Goal: Task Accomplishment & Management: Complete application form

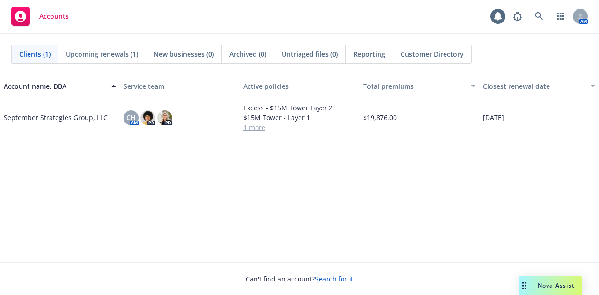
click at [62, 117] on link "September Strategies Group, LLC" at bounding box center [56, 118] width 104 height 10
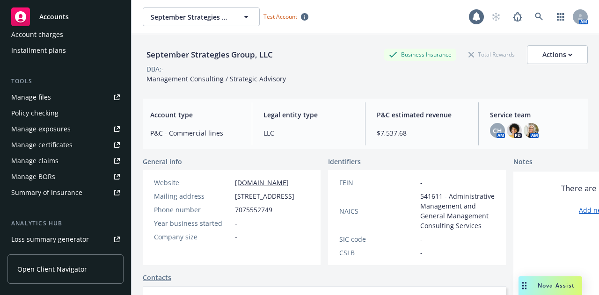
scroll to position [234, 0]
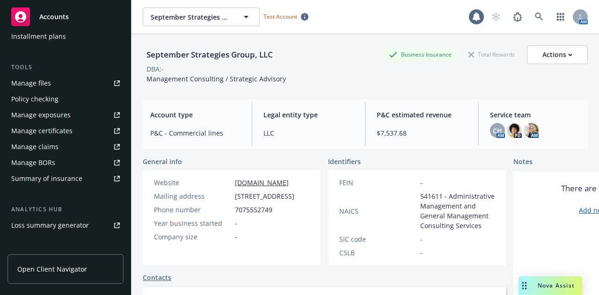
click at [226, 159] on div "General info" at bounding box center [232, 162] width 178 height 10
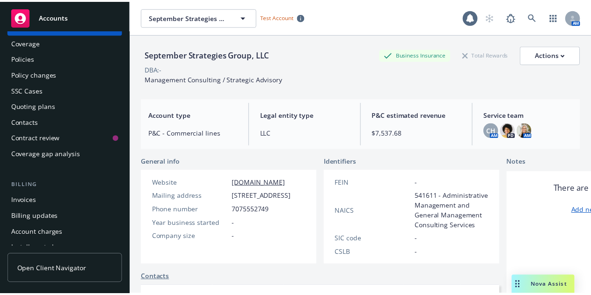
scroll to position [0, 0]
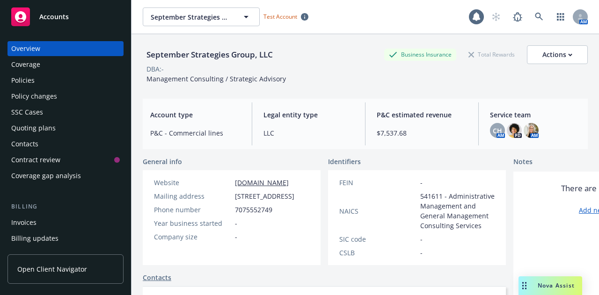
click at [55, 95] on div "Policy changes" at bounding box center [34, 96] width 46 height 15
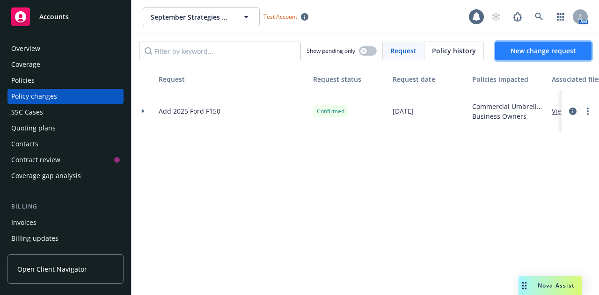
click at [523, 49] on span "New change request" at bounding box center [544, 50] width 66 height 9
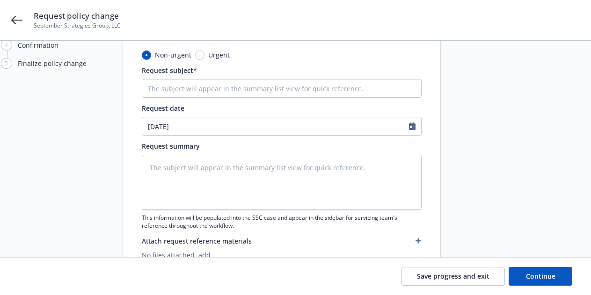
scroll to position [94, 0]
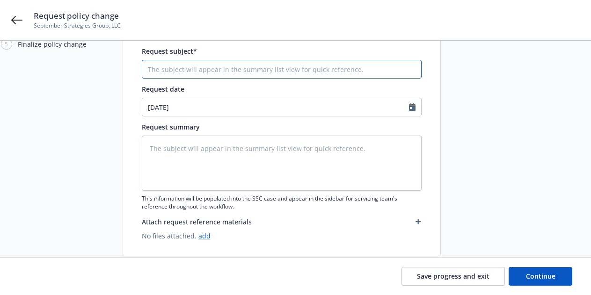
click at [206, 68] on input "Request subject*" at bounding box center [282, 69] width 280 height 19
click at [196, 72] on input "Request subject*" at bounding box center [282, 69] width 280 height 19
click at [235, 68] on input "Request subject*" at bounding box center [282, 69] width 280 height 19
type textarea "x"
type input "A"
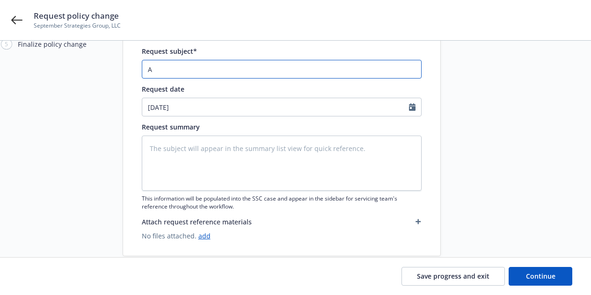
type textarea "x"
type input "Ad"
type textarea "x"
type input "Add"
paste input "[STREET_ADDRESS][PERSON_NAME]"
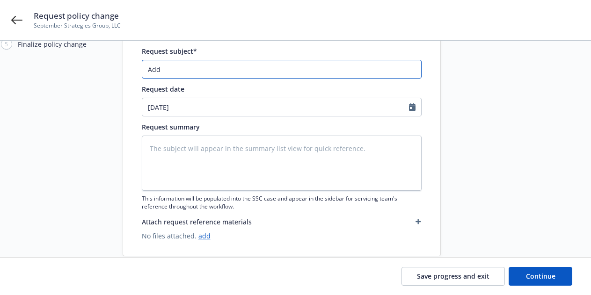
type textarea "x"
type input "Add [STREET_ADDRESS][PERSON_NAME]"
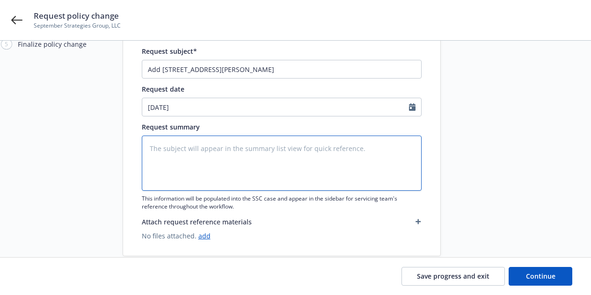
click at [238, 151] on textarea at bounding box center [282, 163] width 280 height 55
paste textarea "[STREET_ADDRESS][PERSON_NAME]"
type textarea "x"
type textarea "[STREET_ADDRESS][PERSON_NAME]"
type textarea "x"
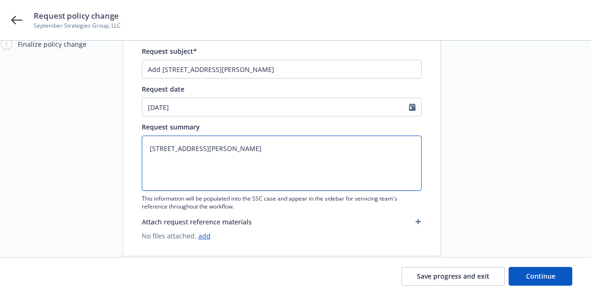
type textarea "[STREET_ADDRESS][PERSON_NAME]"
type textarea "x"
type textarea "[STREET_ADDRESS][PERSON_NAME]"
type textarea "x"
type textarea "[STREET_ADDRESS][PERSON_NAME] Re"
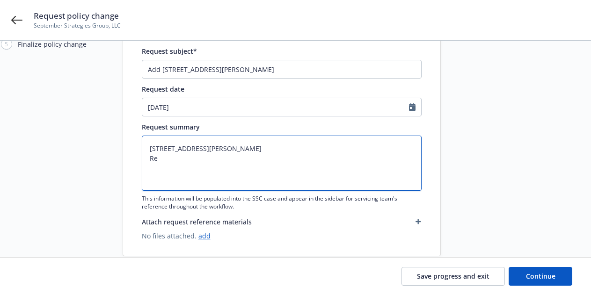
type textarea "x"
type textarea "[STREET_ADDRESS][PERSON_NAME] Rec"
type textarea "x"
type textarea "[STREET_ADDRESS][PERSON_NAME] Recei"
type textarea "x"
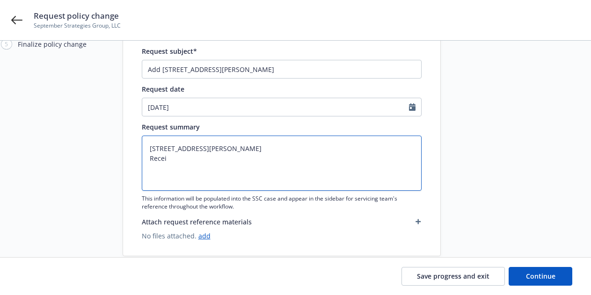
type textarea "[STREET_ADDRESS][PERSON_NAME] Receip"
type textarea "x"
type textarea "[STREET_ADDRESS][PERSON_NAME] Receipt"
type textarea "x"
type textarea "[STREET_ADDRESS][PERSON_NAME] Receipts"
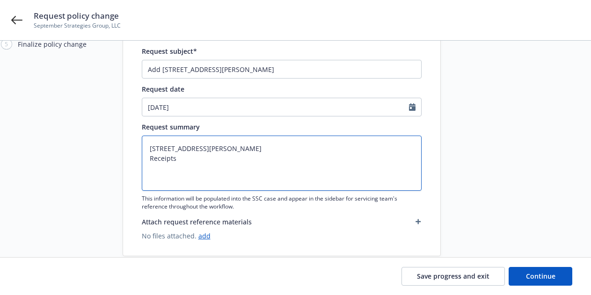
type textarea "x"
type textarea "[STREET_ADDRESS][PERSON_NAME] Receipt"
type textarea "x"
type textarea "[STREET_ADDRESS][PERSON_NAME] Receipts"
click at [148, 162] on textarea "[STREET_ADDRESS][PERSON_NAME] Receipts" at bounding box center [282, 163] width 280 height 55
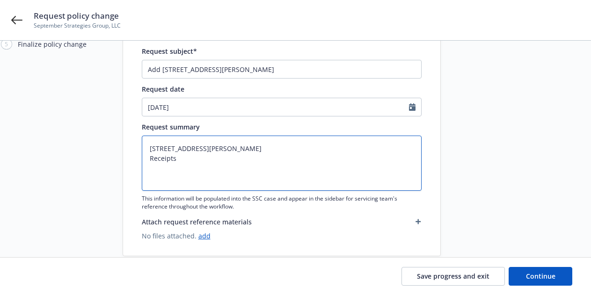
type textarea "x"
type textarea "[STREET_ADDRESS][PERSON_NAME] GReceipts"
type textarea "x"
type textarea "[STREET_ADDRESS][PERSON_NAME] GrReceipts"
type textarea "x"
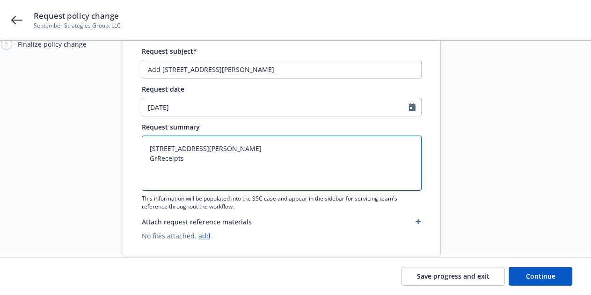
type textarea "[STREET_ADDRESS][PERSON_NAME] GroReceipts"
type textarea "x"
type textarea "[STREET_ADDRESS][PERSON_NAME] GrosReceipts"
type textarea "x"
type textarea "[STREET_ADDRESS][PERSON_NAME] GrossReceipts"
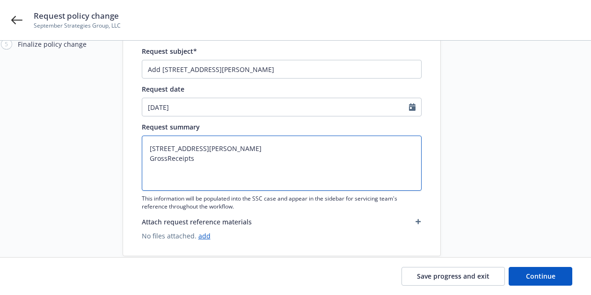
type textarea "x"
type textarea "[STREET_ADDRESS][PERSON_NAME] Gross Receipts"
click at [231, 154] on textarea "[STREET_ADDRESS][PERSON_NAME] Gross Receipts" at bounding box center [282, 163] width 280 height 55
type textarea "x"
type textarea "[STREET_ADDRESS][PERSON_NAME] Gross Receipts"
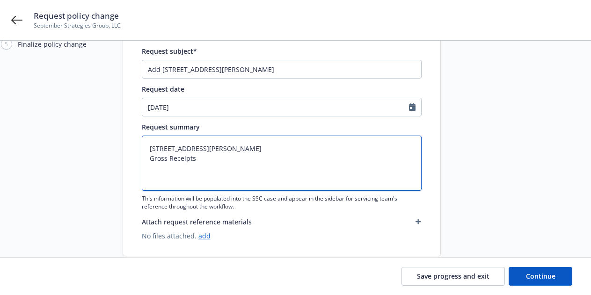
paste textarea "$1,000,000"
type textarea "x"
type textarea "[STREET_ADDRESS][PERSON_NAME] Gross Receipts $1,000,000"
type textarea "x"
type textarea "[STREET_ADDRESS][PERSON_NAME] Gross Receipts $1,000,000"
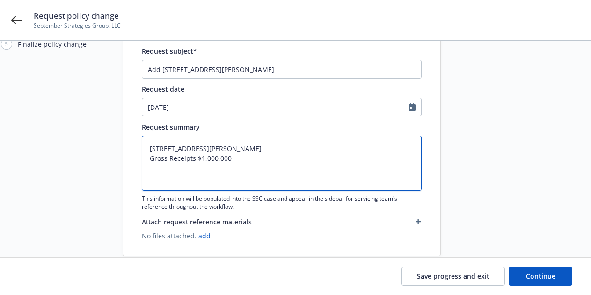
type textarea "x"
type textarea "[STREET_ADDRESS][PERSON_NAME] Gross Receipts $1,000,000 B"
type textarea "x"
type textarea "[STREET_ADDRESS][PERSON_NAME] Gross Receipts $1,000,000 BP"
type textarea "x"
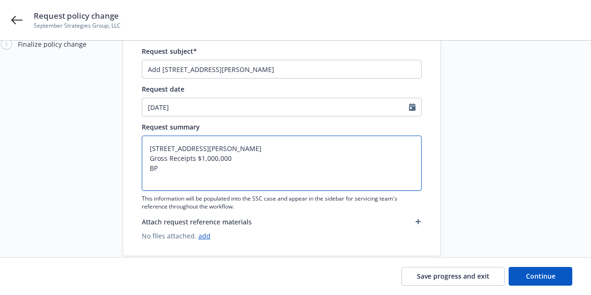
type textarea "[STREET_ADDRESS][PERSON_NAME] Gross Receipts $1,000,000 BPP"
type textarea "x"
type textarea "[STREET_ADDRESS][PERSON_NAME] Gross Receipts $1,000,000 BPP"
paste textarea "$350,000"
type textarea "x"
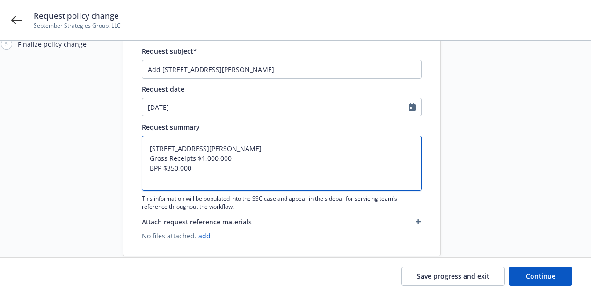
type textarea "[STREET_ADDRESS][PERSON_NAME] Gross Receipts $1,000,000 BPP $350,000"
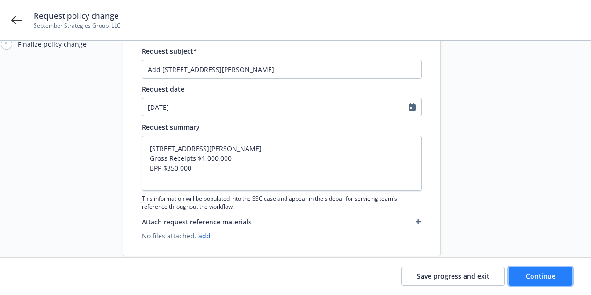
click at [537, 275] on span "Continue" at bounding box center [540, 276] width 29 height 9
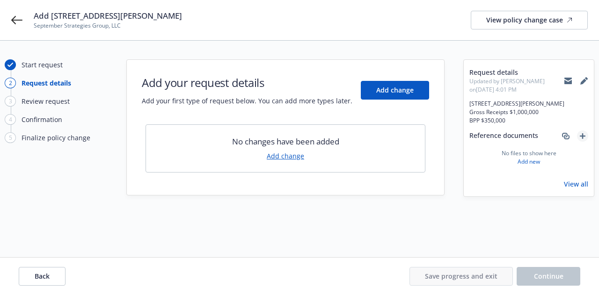
click at [581, 136] on icon "add" at bounding box center [583, 136] width 6 height 6
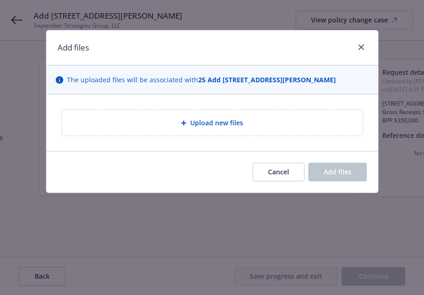
type textarea "x"
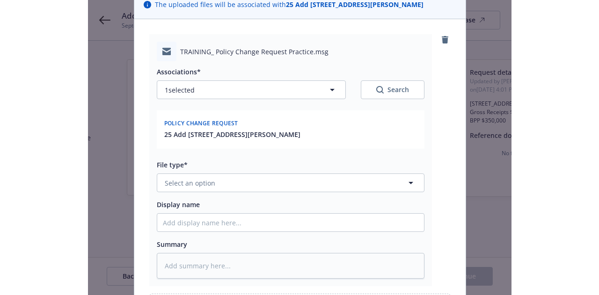
scroll to position [140, 0]
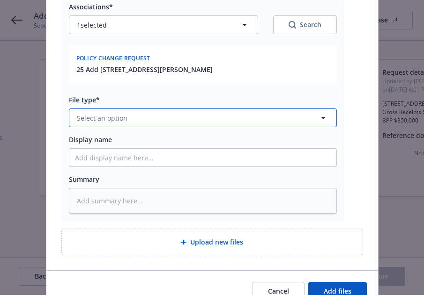
click at [128, 120] on button "Select an option" at bounding box center [203, 118] width 268 height 19
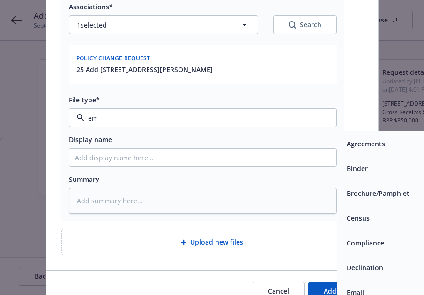
type input "ema"
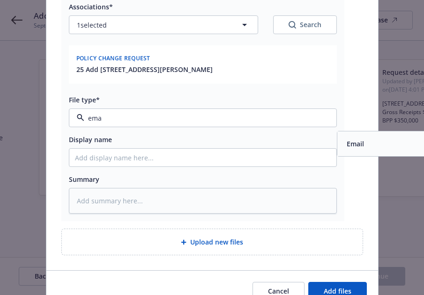
click at [346, 143] on span "Email" at bounding box center [354, 144] width 17 height 10
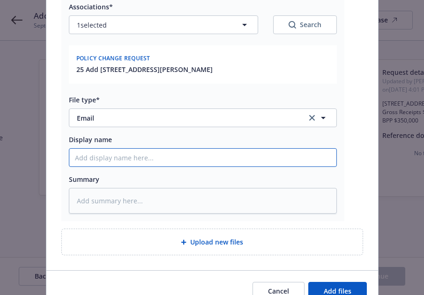
click at [182, 154] on input "Display name" at bounding box center [202, 158] width 267 height 18
type textarea "x"
type input "A"
type textarea "x"
type input "Ad"
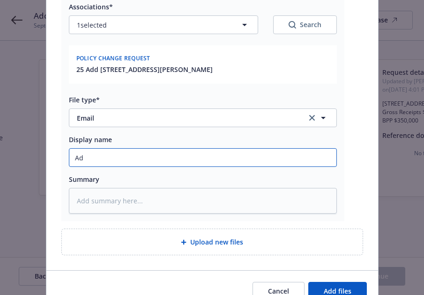
type textarea "x"
type input "Add"
type textarea "x"
type input "Add"
type textarea "x"
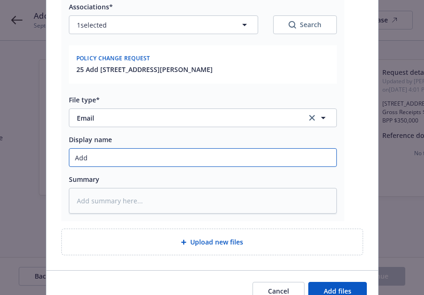
type input "Add 7"
type textarea "x"
type input "Add 73"
type textarea "x"
type input "Add 730"
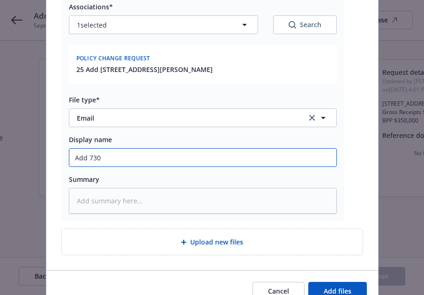
type textarea "x"
type input "Add 7303"
type textarea "x"
type input "Add 7303"
type textarea "x"
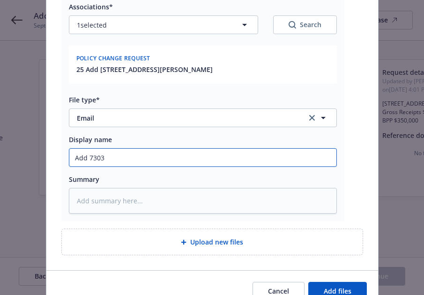
type input "Add 7303 B"
type textarea "x"
type input "Add 7303 Bu"
type textarea "x"
type input "Add 7303 Bur"
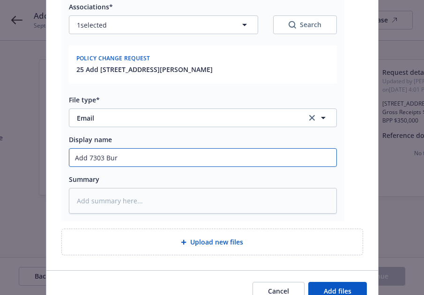
type textarea "x"
type input "Add 7303 [PERSON_NAME]"
type textarea "x"
type input "Add 7303 Burle"
type textarea "x"
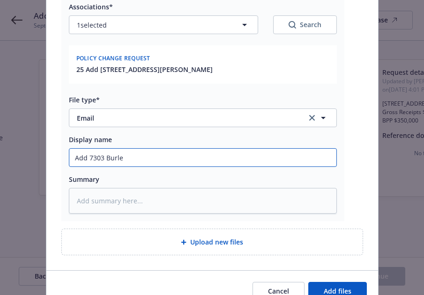
type input "Add 7303 Burles"
type textarea "x"
type input "Add 7303 Burleso"
type textarea "x"
type input "Add 7303 [PERSON_NAME]"
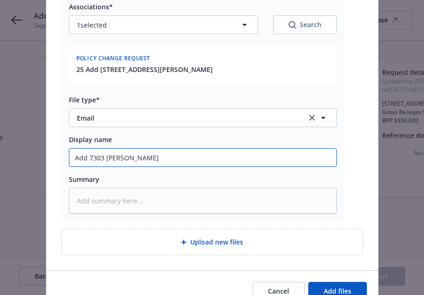
type textarea "x"
type input "Add 7303 [PERSON_NAME]"
type textarea "x"
type input "Add 7303 [PERSON_NAME]"
type textarea "x"
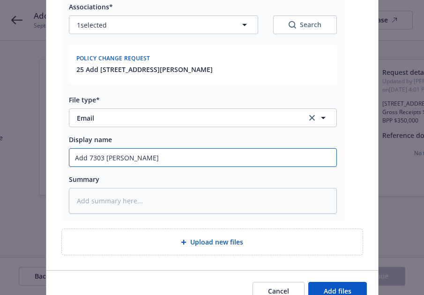
type input "Add [STREET_ADDRESS][PERSON_NAME]"
type textarea "x"
type input "Add [STREET_ADDRESS][PERSON_NAME]"
type textarea "x"
type input "Add [STREET_ADDRESS][PERSON_NAME] -"
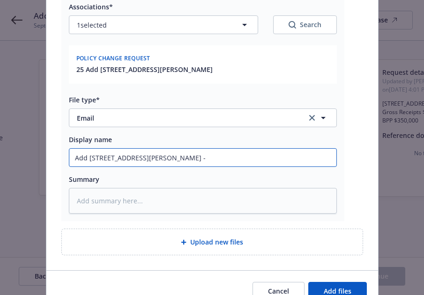
type textarea "x"
type input "Add [STREET_ADDRESS][PERSON_NAME] -"
type textarea "x"
type input "Add [STREET_ADDRESS][PERSON_NAME]"
type textarea "x"
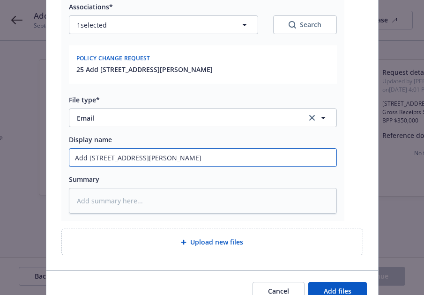
type input "Add [STREET_ADDRESS][PERSON_NAME] - re"
type textarea "x"
type input "Add [STREET_ADDRESS][PERSON_NAME]"
type textarea "x"
type input "Add [STREET_ADDRESS][PERSON_NAME]"
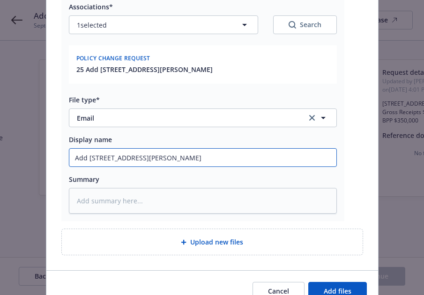
type textarea "x"
type input "Add [STREET_ADDRESS][PERSON_NAME]"
type textarea "x"
type input "Add [STREET_ADDRESS][PERSON_NAME]"
type textarea "x"
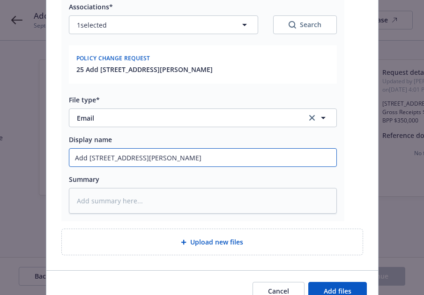
type input "Add [STREET_ADDRESS][PERSON_NAME] - [PERSON_NAME]"
type textarea "x"
type input "Add [STREET_ADDRESS][PERSON_NAME] - reques"
type textarea "x"
type input "Add [STREET_ADDRESS][PERSON_NAME]"
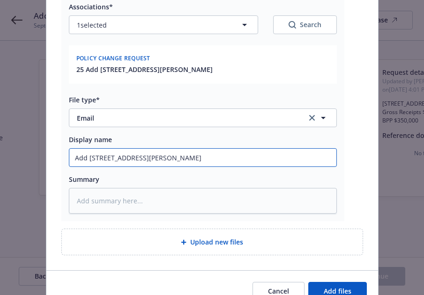
type textarea "x"
type input "Add [STREET_ADDRESS][PERSON_NAME]"
type textarea "x"
type input "Add [STREET_ADDRESS][PERSON_NAME]"
type textarea "x"
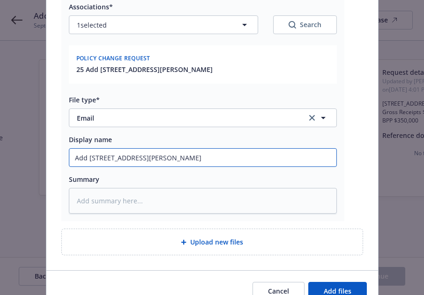
type input "Add [STREET_ADDRESS][PERSON_NAME] - request fr"
type textarea "x"
type input "Add [STREET_ADDRESS][PERSON_NAME] - request fro"
type textarea "x"
type input "Add [STREET_ADDRESS][PERSON_NAME] - request from"
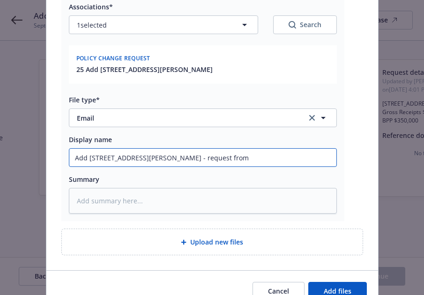
type textarea "x"
type input "Add [STREET_ADDRESS][PERSON_NAME] - request from i"
type textarea "x"
type input "Add [STREET_ADDRESS][PERSON_NAME] - request from is"
type textarea "x"
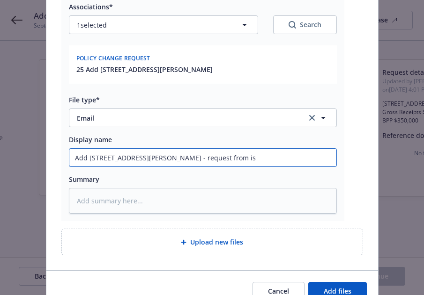
type input "Add [STREET_ADDRESS][PERSON_NAME] - request from isn"
type textarea "x"
type input "Add [STREET_ADDRESS][PERSON_NAME] - request from is"
type textarea "x"
type input "Add [STREET_ADDRESS][PERSON_NAME] - request from i"
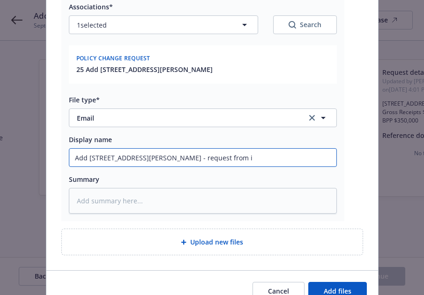
type textarea "x"
type input "Add [STREET_ADDRESS][PERSON_NAME] - request from"
type textarea "x"
type input "Add [STREET_ADDRESS][PERSON_NAME] - request from I"
type textarea "x"
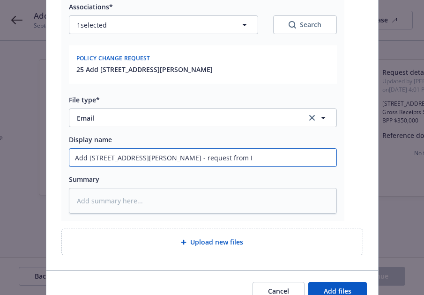
type input "Add [STREET_ADDRESS][PERSON_NAME] - request from IN"
type textarea "x"
type input "Add [STREET_ADDRESS][PERSON_NAME] - request from INS"
type textarea "x"
type input "Add [STREET_ADDRESS][PERSON_NAME] - request from INSD"
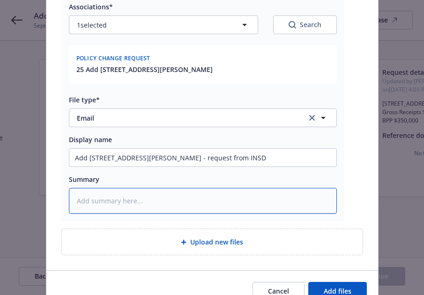
click at [174, 195] on textarea at bounding box center [203, 201] width 268 height 26
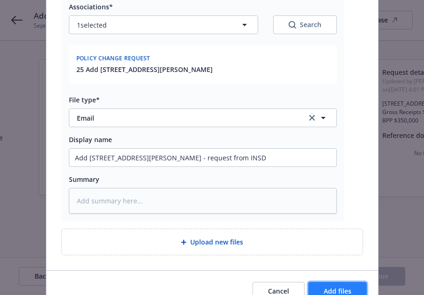
click at [328, 288] on span "Add files" at bounding box center [337, 291] width 28 height 9
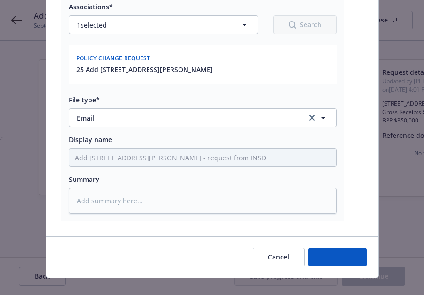
type textarea "x"
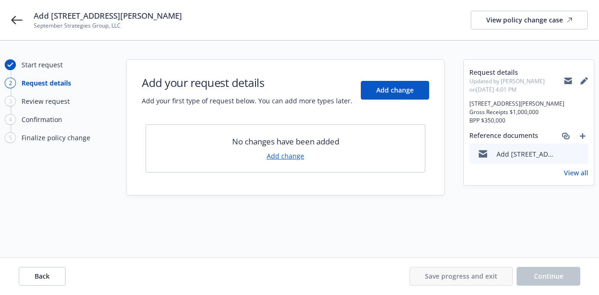
click at [213, 245] on div "Start request 2 Request details 3 Review request 4 Confirmation 5 Finalize poli…" at bounding box center [299, 168] width 599 height 255
click at [34, 65] on div "Start request" at bounding box center [42, 65] width 41 height 10
click at [504, 21] on div "View policy change case" at bounding box center [529, 20] width 86 height 18
click at [396, 92] on span "Add change" at bounding box center [394, 90] width 37 height 9
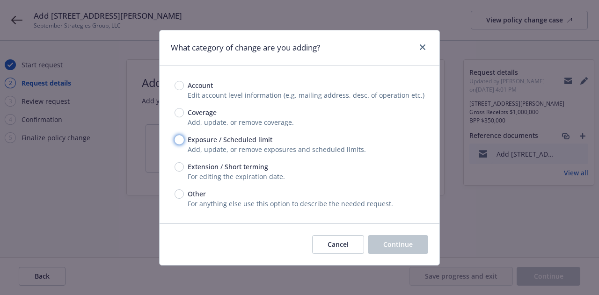
click at [175, 140] on input "Exposure / Scheduled limit" at bounding box center [179, 139] width 9 height 9
radio input "true"
click at [384, 243] on span "Continue" at bounding box center [397, 244] width 29 height 9
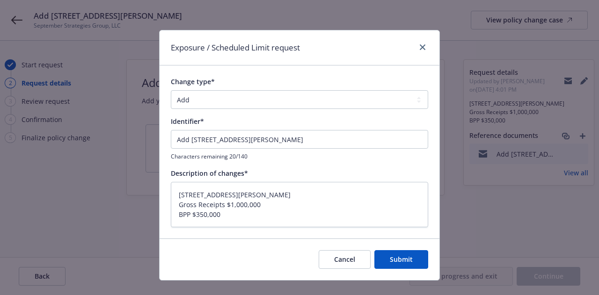
click at [260, 156] on span "Characters remaining 20/140" at bounding box center [299, 157] width 257 height 8
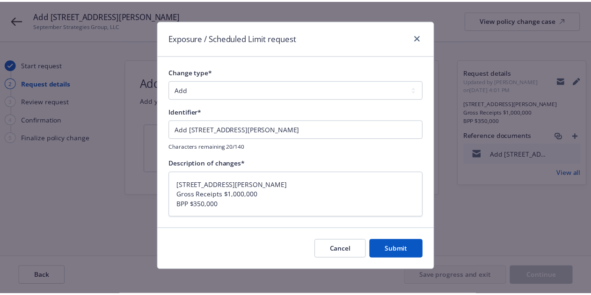
scroll to position [15, 0]
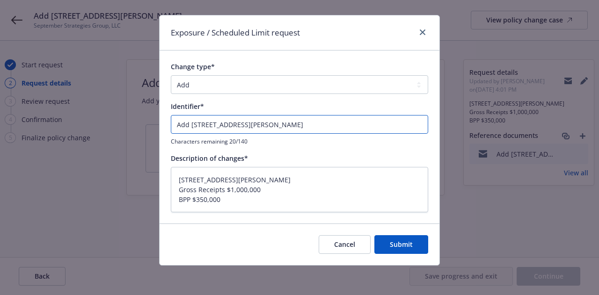
click at [171, 126] on input "Add [STREET_ADDRESS][PERSON_NAME]" at bounding box center [299, 124] width 257 height 19
type textarea "x"
type input "9Add [STREET_ADDRESS][PERSON_NAME]"
type textarea "x"
type input "9/Add [STREET_ADDRESS][PERSON_NAME]"
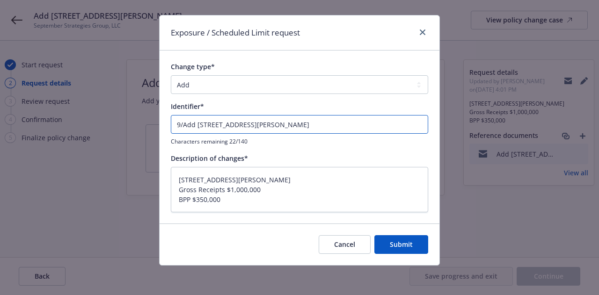
type textarea "x"
type input "9/2Add [STREET_ADDRESS][PERSON_NAME]"
type textarea "x"
type input "9/29Add [STREET_ADDRESS][PERSON_NAME]"
type textarea "x"
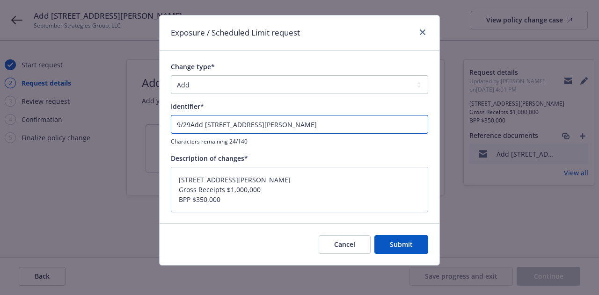
type input "9/29/Add [STREET_ADDRESS][PERSON_NAME]"
type textarea "x"
type input "9/29/2Add [STREET_ADDRESS][PERSON_NAME]"
type textarea "x"
type input "9/29/25Add [STREET_ADDRESS][PERSON_NAME]"
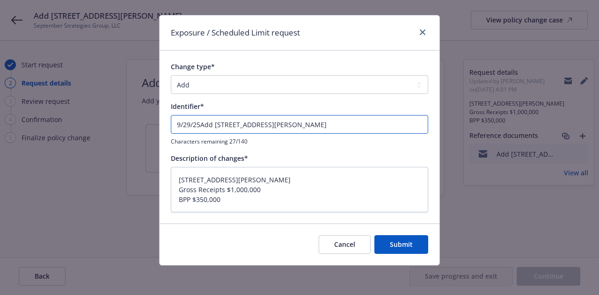
type textarea "x"
type input "[DATE] Add [STREET_ADDRESS][PERSON_NAME]"
type textarea "x"
type input "[DATE] BAdd [STREET_ADDRESS][PERSON_NAME]"
type textarea "x"
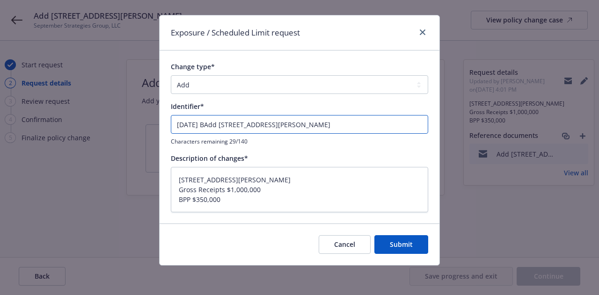
type input "[DATE] BOAdd [STREET_ADDRESS][PERSON_NAME]"
type textarea "x"
type input "[DATE] BOPAdd [STREET_ADDRESS][PERSON_NAME]"
type textarea "x"
type input "[DATE] BOP Add [STREET_ADDRESS][PERSON_NAME]"
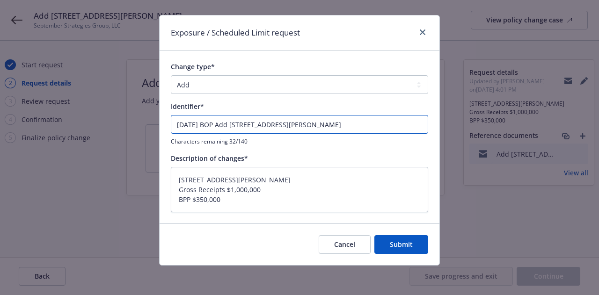
type textarea "x"
type input "[DATE] BOP EAdd [STREET_ADDRESS][PERSON_NAME]"
type textarea "x"
type input "[DATE] BOP ENAdd [STREET_ADDRESS][PERSON_NAME]"
type textarea "x"
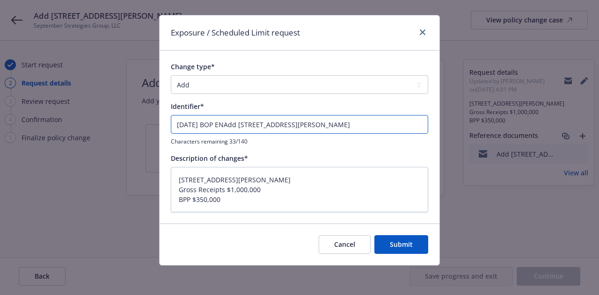
type input "[DATE] BOP ENDAdd [STREET_ADDRESS][PERSON_NAME]"
type textarea "x"
type input "[DATE] BOP ENDTAdd [STREET_ADDRESS][PERSON_NAME]"
type textarea "x"
type input "[DATE] BOP ENDT Add [STREET_ADDRESS][PERSON_NAME]"
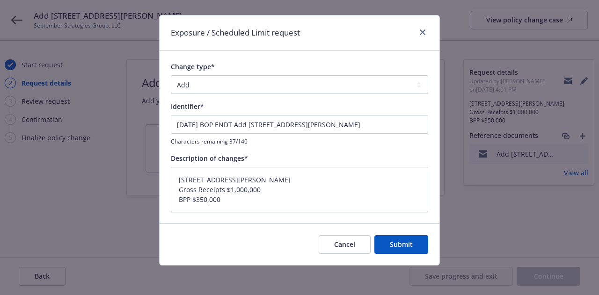
click at [245, 146] on div "Change type* Add Audit Change Remove Identifier* [DATE] BOP ENDT Add [STREET_AD…" at bounding box center [299, 137] width 257 height 150
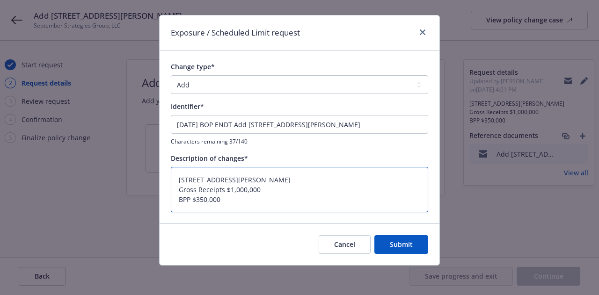
click at [287, 198] on textarea "[STREET_ADDRESS][PERSON_NAME] Gross Receipts $1,000,000 BPP $350,000" at bounding box center [299, 189] width 257 height 45
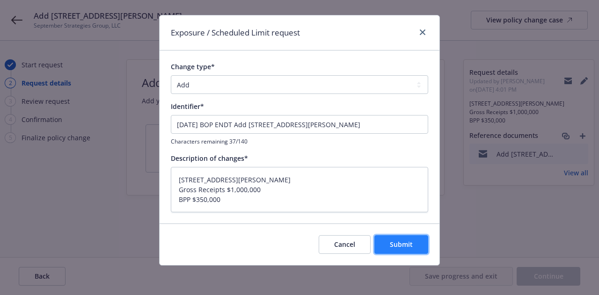
click at [410, 241] on button "Submit" at bounding box center [401, 244] width 54 height 19
type textarea "x"
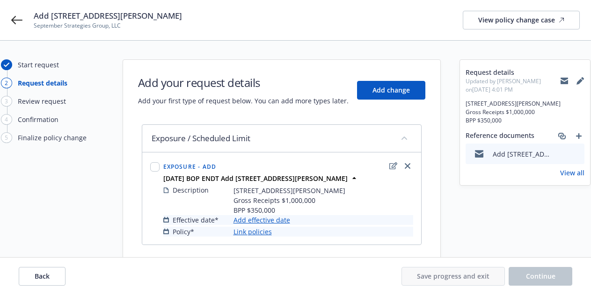
click at [249, 219] on link "Add effective date" at bounding box center [262, 220] width 57 height 10
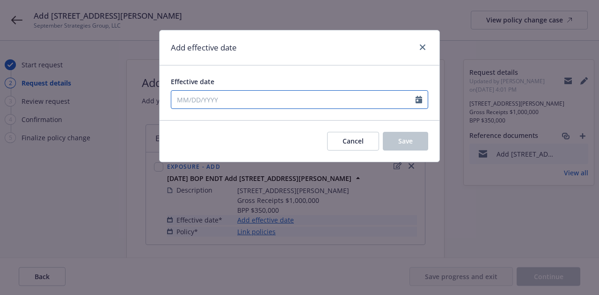
click at [218, 101] on input "Effective date" at bounding box center [293, 100] width 244 height 18
select select "9"
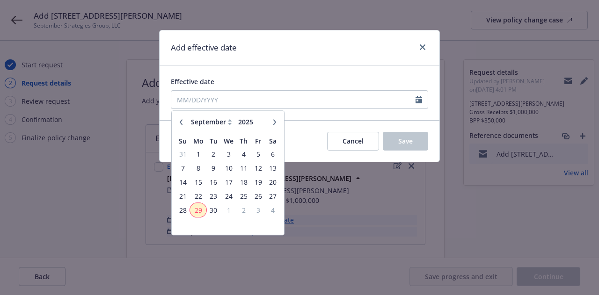
click at [200, 206] on span "29" at bounding box center [198, 211] width 14 height 12
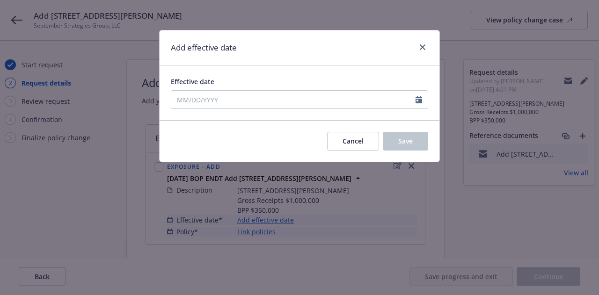
type input "[DATE]"
click at [416, 141] on button "Save" at bounding box center [405, 141] width 45 height 19
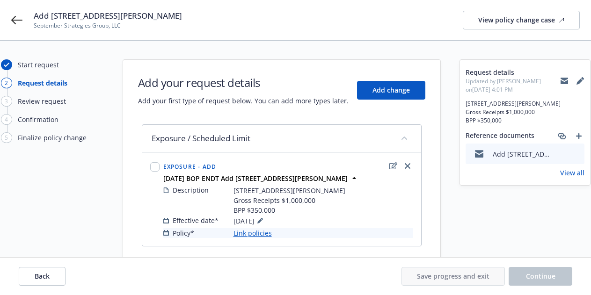
click at [251, 236] on link "Link policies" at bounding box center [253, 233] width 38 height 10
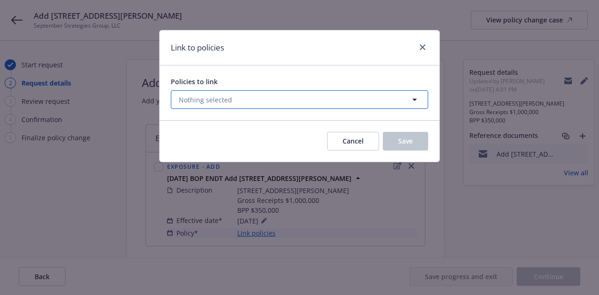
click at [227, 104] on span "Nothing selected" at bounding box center [205, 100] width 53 height 10
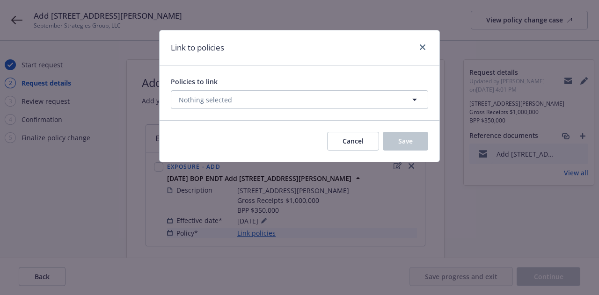
select select "ACTIVE"
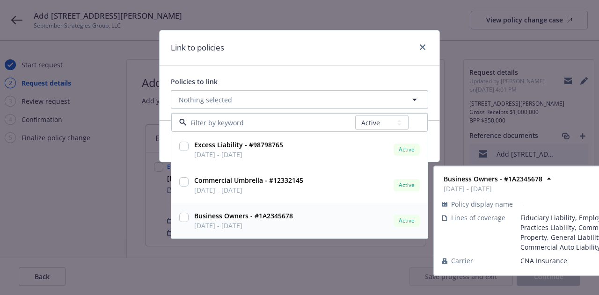
click at [184, 217] on input "checkbox" at bounding box center [183, 217] width 9 height 9
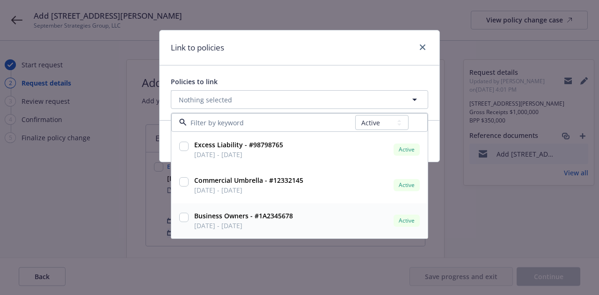
checkbox input "true"
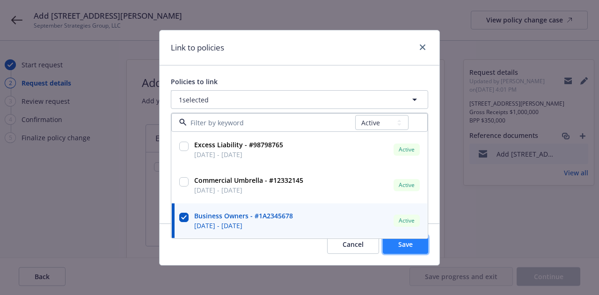
click at [399, 245] on span "Save" at bounding box center [405, 244] width 15 height 9
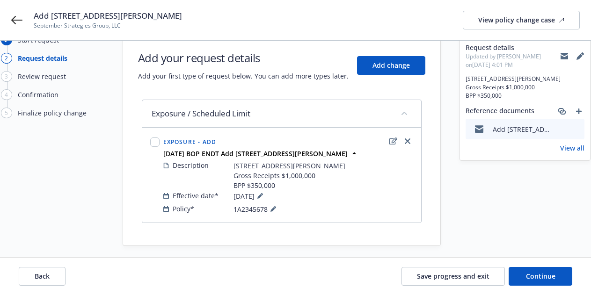
scroll to position [32, 0]
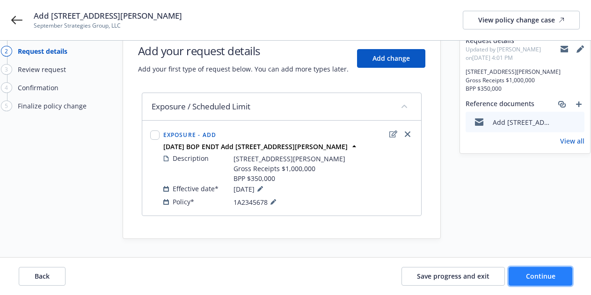
click at [539, 278] on span "Continue" at bounding box center [540, 276] width 29 height 9
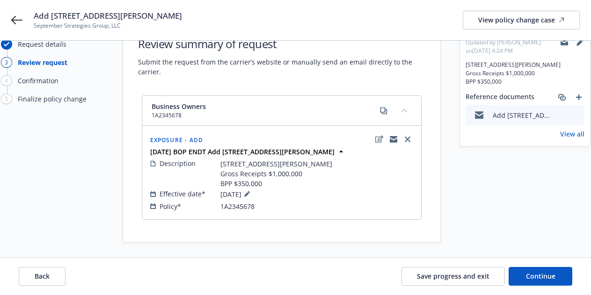
scroll to position [43, 0]
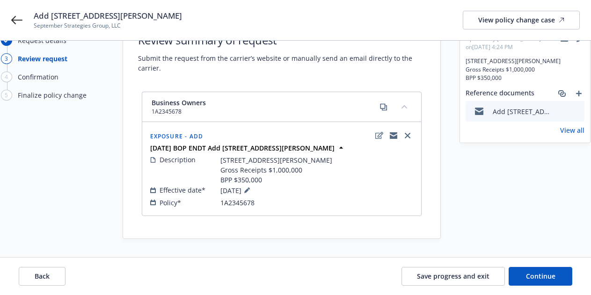
click at [252, 87] on div "Review summary of request Submit the request from the carrier’s website or manu…" at bounding box center [282, 128] width 318 height 222
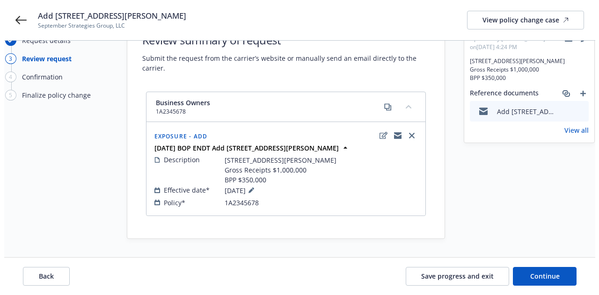
scroll to position [0, 0]
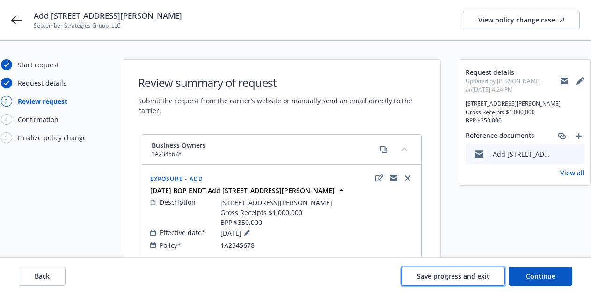
click at [481, 273] on span "Save progress and exit" at bounding box center [453, 276] width 73 height 9
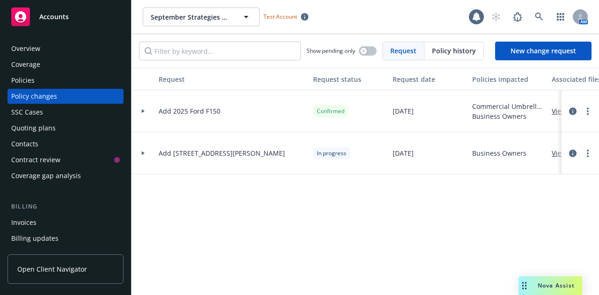
click at [457, 211] on div "Request Request status Request date Policies impacted Associated files SSC case…" at bounding box center [366, 181] width 468 height 227
click at [587, 154] on link "more" at bounding box center [587, 153] width 11 height 11
click at [488, 178] on link "Copy logging email" at bounding box center [513, 172] width 161 height 19
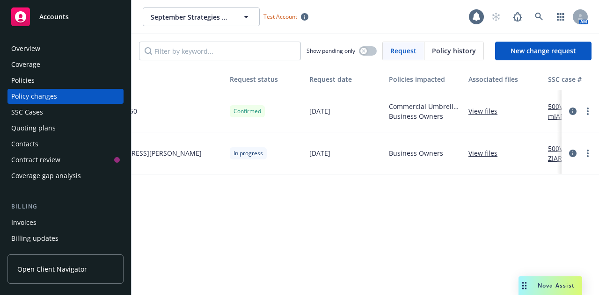
scroll to position [0, 118]
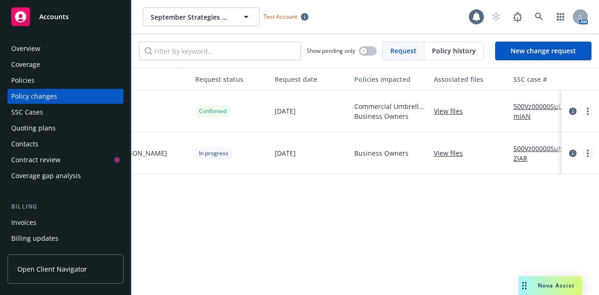
click at [589, 154] on link "more" at bounding box center [587, 153] width 11 height 11
click at [514, 192] on link "Edit request summary" at bounding box center [513, 191] width 161 height 19
type textarea "x"
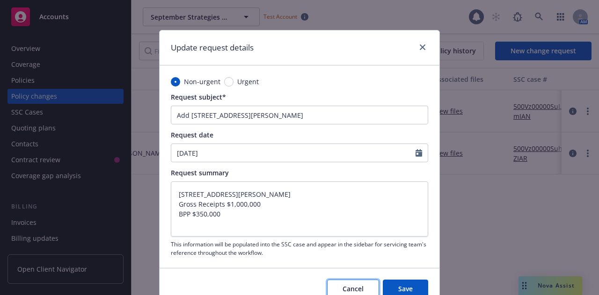
click at [335, 287] on button "Cancel" at bounding box center [353, 289] width 52 height 19
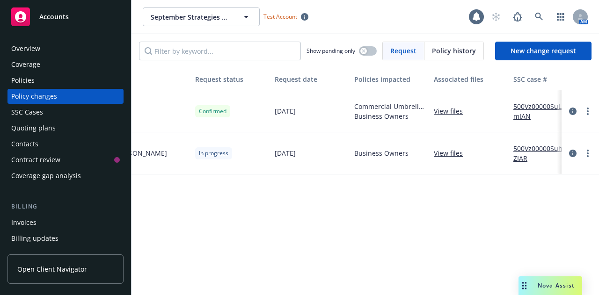
click at [334, 201] on div "Request Request status Request date Policies impacted Associated files SSC case…" at bounding box center [366, 181] width 468 height 227
click at [357, 228] on div "Request Request status Request date Policies impacted Associated files SSC case…" at bounding box center [366, 181] width 468 height 227
click at [26, 81] on div "Policies" at bounding box center [22, 80] width 23 height 15
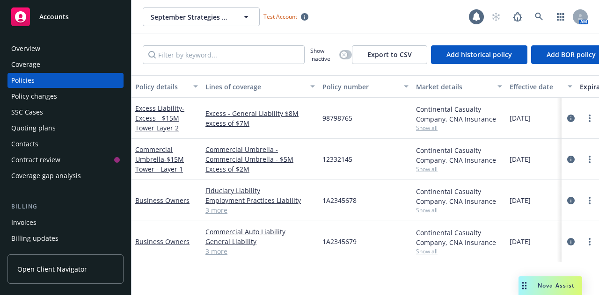
click at [214, 212] on link "3 more" at bounding box center [260, 210] width 110 height 10
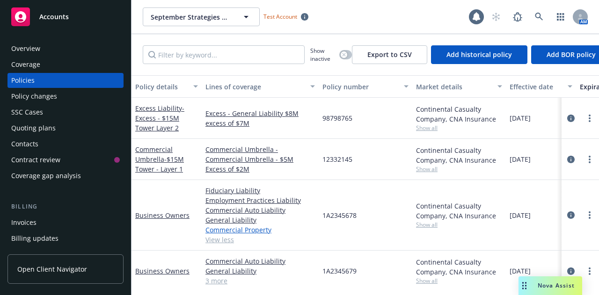
click at [212, 229] on link "Commercial Property" at bounding box center [260, 230] width 110 height 10
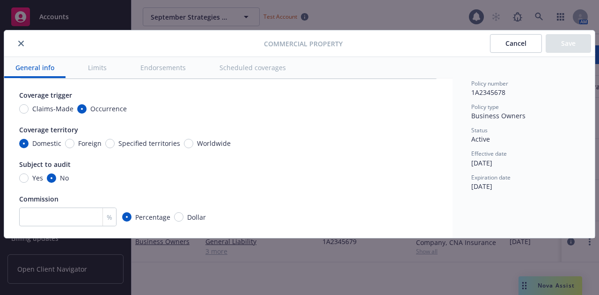
click at [247, 66] on button "Scheduled coverages" at bounding box center [252, 67] width 89 height 21
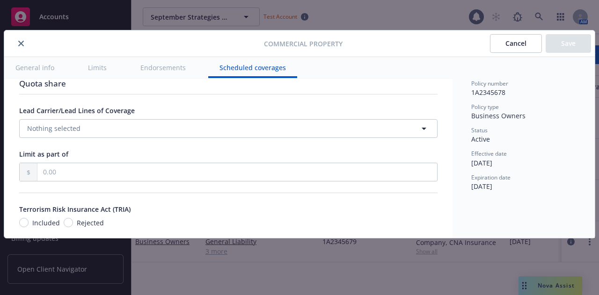
scroll to position [3092, 0]
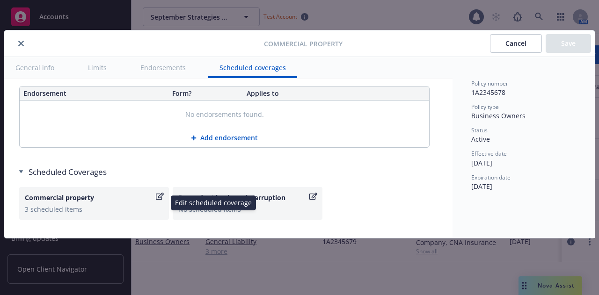
click at [158, 197] on icon "button" at bounding box center [160, 196] width 8 height 7
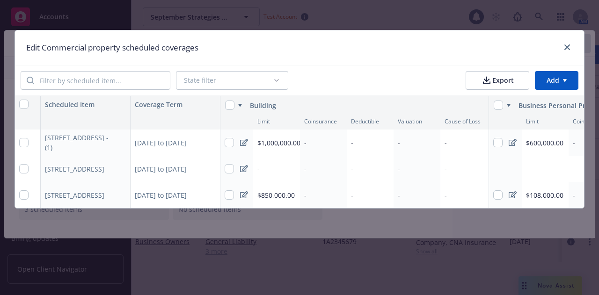
click at [554, 81] on html "Accounts Overview Coverage Policies Policy changes SSC Cases Quoting plans Cont…" at bounding box center [299, 147] width 599 height 295
click at [546, 101] on div "Add scheduled items" at bounding box center [538, 101] width 81 height 15
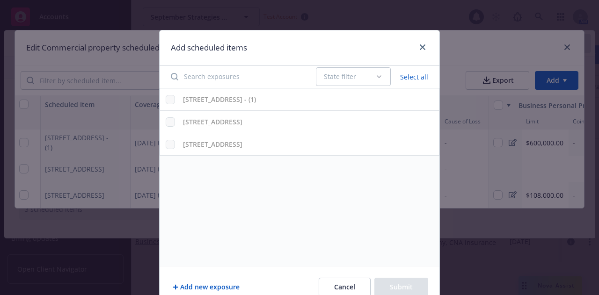
click at [217, 287] on button "Add new exposure" at bounding box center [206, 287] width 71 height 19
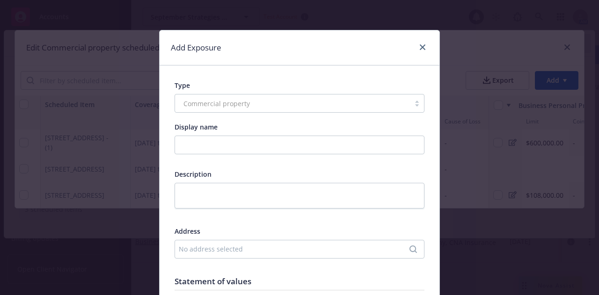
click at [215, 102] on div "Commercial property" at bounding box center [300, 103] width 250 height 19
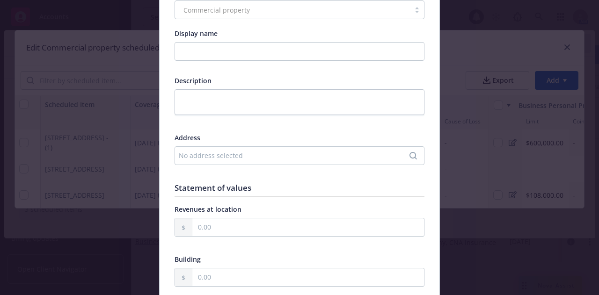
scroll to position [140, 0]
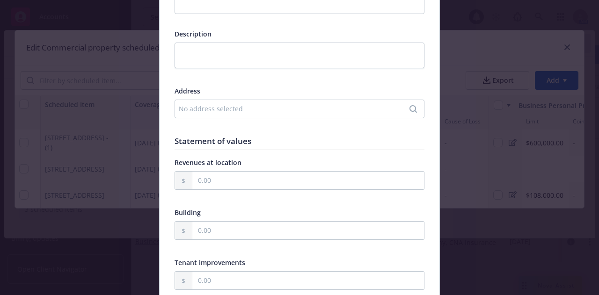
click at [213, 108] on div "No address selected" at bounding box center [295, 109] width 232 height 10
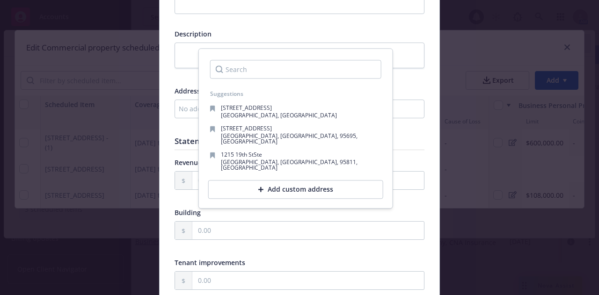
click at [244, 69] on input "Search" at bounding box center [295, 69] width 171 height 19
click at [258, 180] on div "Add custom address" at bounding box center [295, 189] width 175 height 19
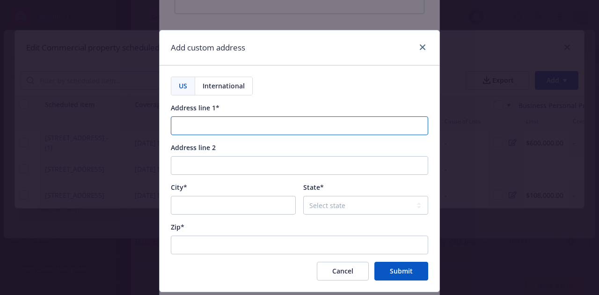
click at [228, 120] on input "Address line 1*" at bounding box center [299, 126] width 257 height 19
paste input "[STREET_ADDRESS][PERSON_NAME]"
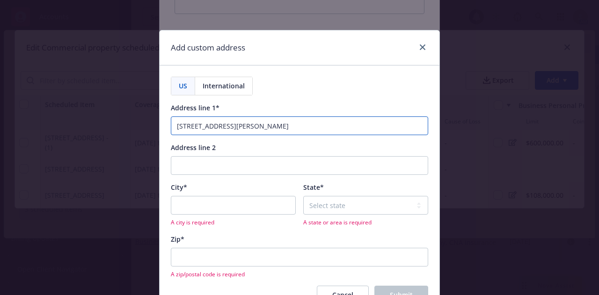
type input "[STREET_ADDRESS][PERSON_NAME]"
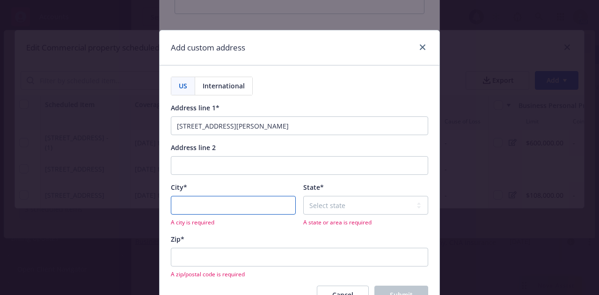
click at [212, 208] on input "City*" at bounding box center [233, 205] width 125 height 19
type input "Austin"
click at [311, 208] on select "Select state" at bounding box center [365, 205] width 125 height 19
click at [311, 207] on select "Select state" at bounding box center [365, 205] width 125 height 19
click at [259, 211] on input "Austin" at bounding box center [233, 205] width 125 height 19
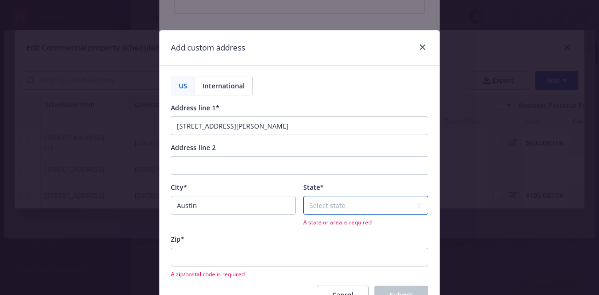
click at [303, 210] on select "Select state [US_STATE] [US_STATE] [US_STATE] [US_STATE] [US_STATE] [PERSON_NAM…" at bounding box center [365, 205] width 125 height 19
select select "[GEOGRAPHIC_DATA]"
click at [303, 196] on select "Select state [US_STATE] [US_STATE] [US_STATE] [US_STATE] [US_STATE] [PERSON_NAM…" at bounding box center [365, 205] width 125 height 19
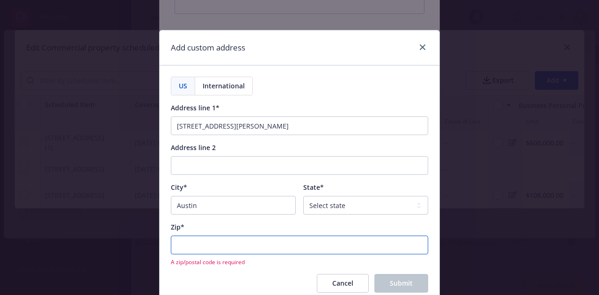
click at [253, 242] on input "Zip*" at bounding box center [299, 245] width 257 height 19
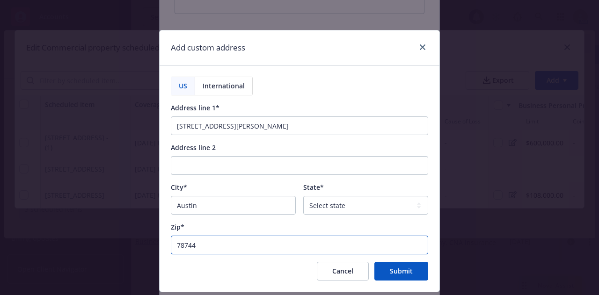
type input "78744"
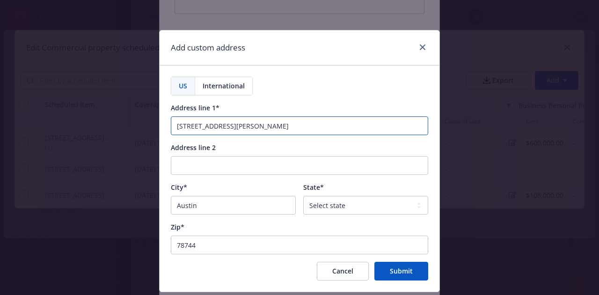
drag, startPoint x: 283, startPoint y: 122, endPoint x: 227, endPoint y: 122, distance: 56.2
click at [227, 122] on input "[STREET_ADDRESS][PERSON_NAME]" at bounding box center [299, 126] width 257 height 19
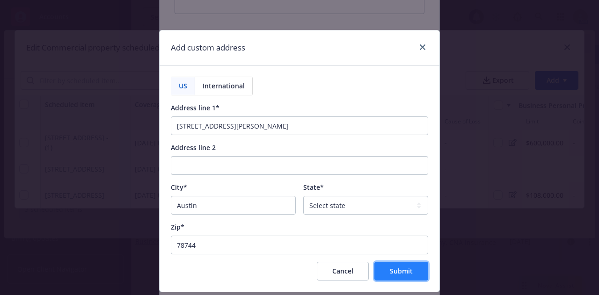
click at [399, 273] on span "Submit" at bounding box center [401, 271] width 23 height 9
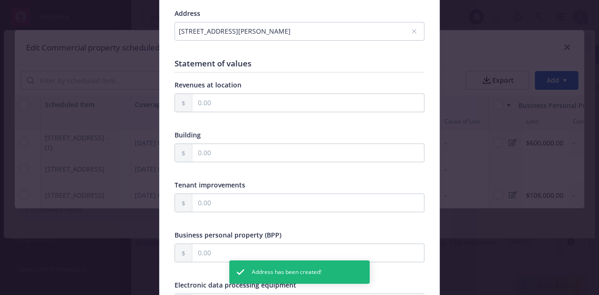
scroll to position [234, 0]
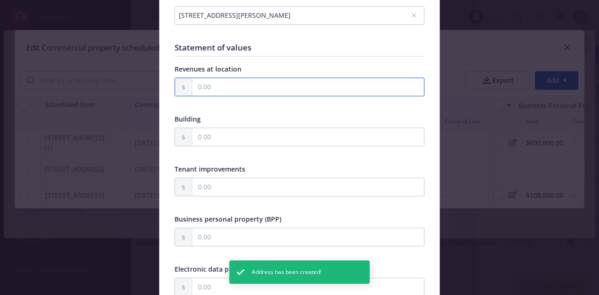
click at [264, 86] on input "text" at bounding box center [308, 87] width 232 height 18
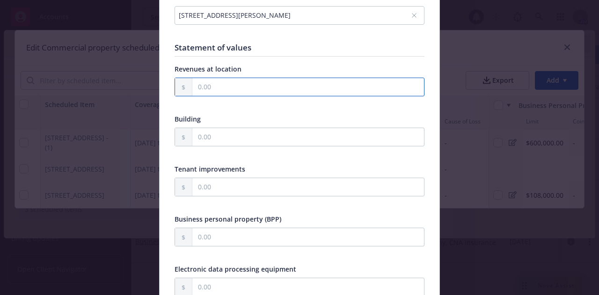
click at [213, 90] on input "text" at bounding box center [308, 87] width 232 height 18
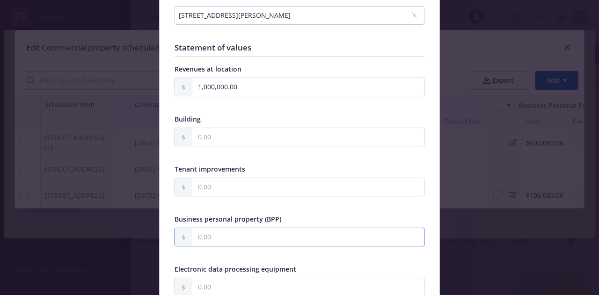
click at [213, 236] on input "text" at bounding box center [308, 237] width 232 height 18
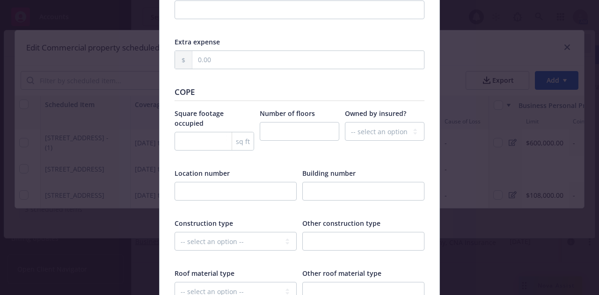
scroll to position [1123, 0]
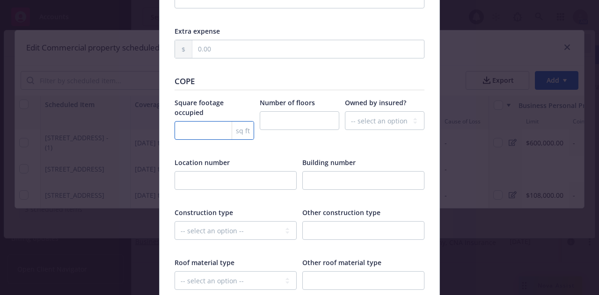
click at [186, 123] on input "number" at bounding box center [215, 130] width 80 height 19
drag, startPoint x: 196, startPoint y: 117, endPoint x: 117, endPoint y: 128, distance: 78.9
click at [117, 128] on div "Add Exposure Type Commercial property Display name Description Address [STREET_…" at bounding box center [299, 147] width 599 height 295
click at [296, 118] on input "number" at bounding box center [300, 120] width 80 height 19
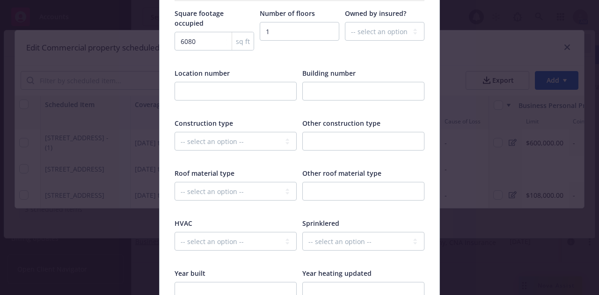
scroll to position [1217, 0]
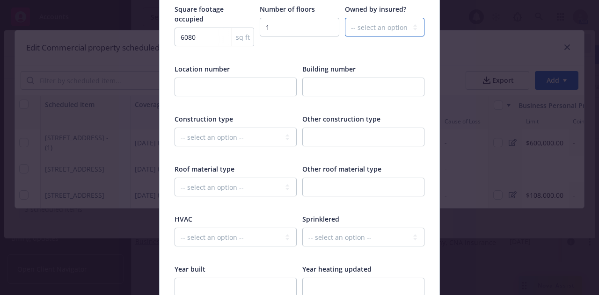
click at [375, 31] on select "-- select an option -- Unknown Yes No" at bounding box center [385, 27] width 80 height 19
click at [345, 18] on select "-- select an option -- Unknown Yes No" at bounding box center [385, 27] width 80 height 19
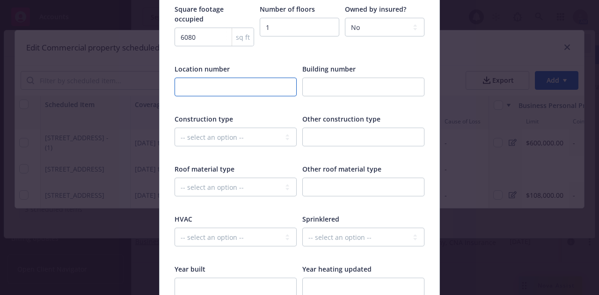
click at [230, 78] on input "text" at bounding box center [236, 87] width 122 height 19
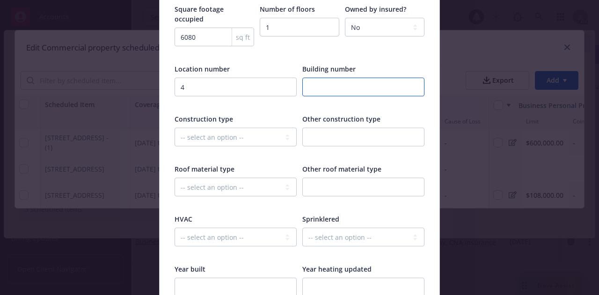
click at [315, 78] on input "number" at bounding box center [363, 87] width 122 height 19
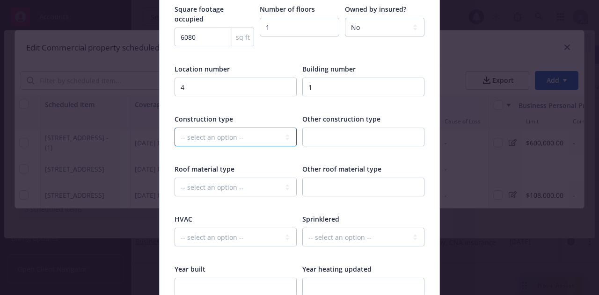
click at [224, 129] on select "-- select an option -- Fire Resistive (Masonry reinforced by structural Steel l…" at bounding box center [236, 137] width 122 height 19
click at [175, 128] on select "-- select an option -- Fire Resistive (Masonry reinforced by structural Steel l…" at bounding box center [236, 137] width 122 height 19
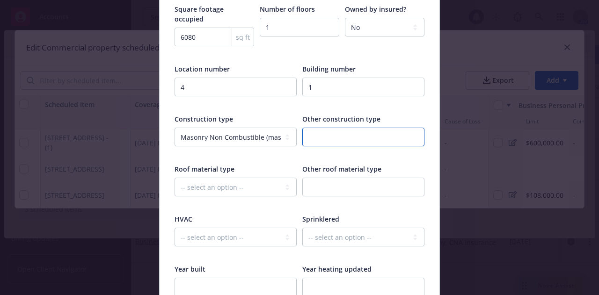
click at [333, 128] on input "text" at bounding box center [363, 137] width 122 height 19
click at [255, 181] on select "-- select an option -- Asphalt Built-Up Clay/Stone Green Metal Modified Bitumen…" at bounding box center [236, 187] width 122 height 19
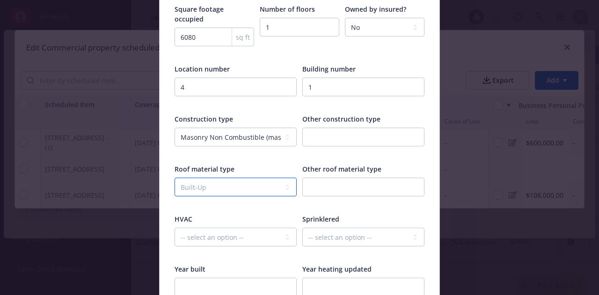
click at [175, 178] on select "-- select an option -- Asphalt Built-Up Clay/Stone Green Metal Modified Bitumen…" at bounding box center [236, 187] width 122 height 19
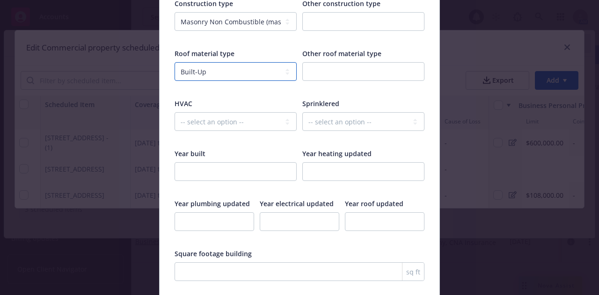
scroll to position [1357, 0]
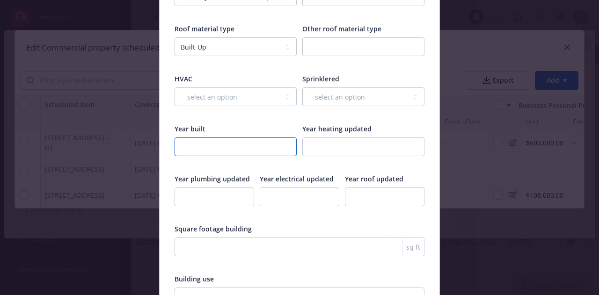
click at [248, 139] on input "number" at bounding box center [236, 147] width 122 height 19
click at [316, 138] on input "number" at bounding box center [363, 147] width 122 height 19
click at [197, 188] on input "number" at bounding box center [215, 197] width 80 height 19
drag, startPoint x: 319, startPoint y: 136, endPoint x: 312, endPoint y: 136, distance: 7.5
click at [312, 138] on input "2005" at bounding box center [363, 147] width 122 height 19
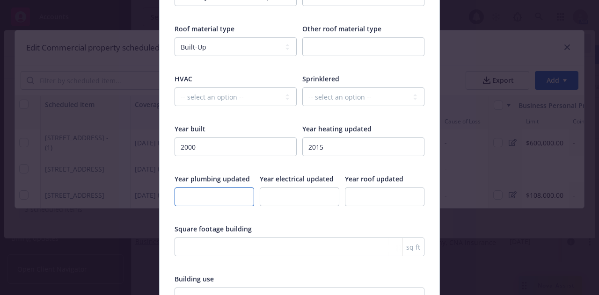
click at [219, 188] on input "number" at bounding box center [215, 197] width 80 height 19
click at [274, 188] on input "number" at bounding box center [300, 197] width 80 height 19
click at [354, 188] on input "number" at bounding box center [385, 197] width 80 height 19
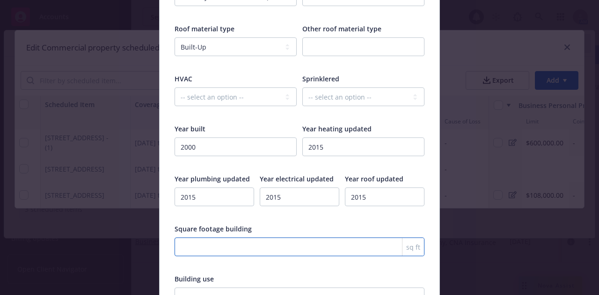
click at [285, 242] on input "number" at bounding box center [300, 247] width 250 height 19
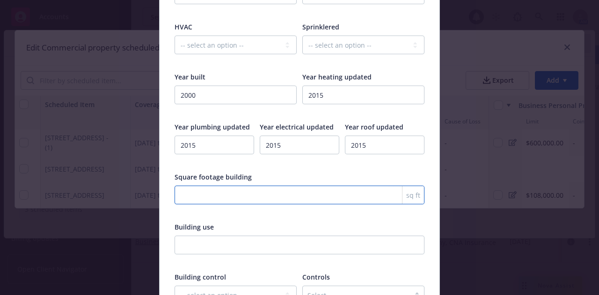
scroll to position [1451, 0]
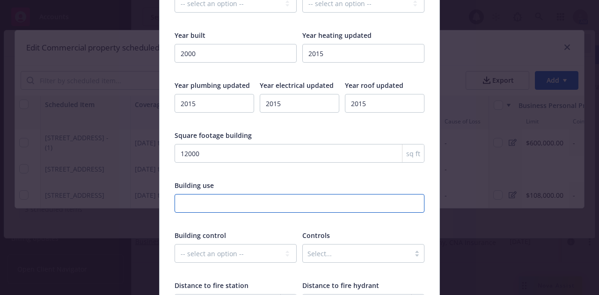
click at [277, 194] on input "text" at bounding box center [300, 203] width 250 height 19
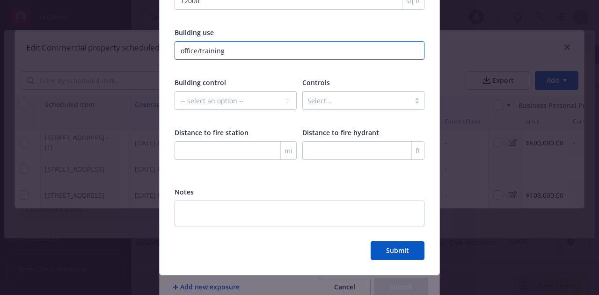
scroll to position [1605, 0]
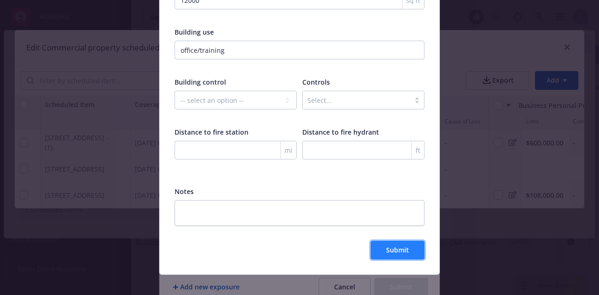
click at [405, 246] on span "Submit" at bounding box center [397, 250] width 23 height 9
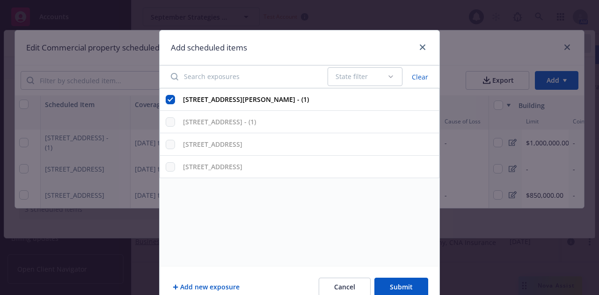
scroll to position [43, 0]
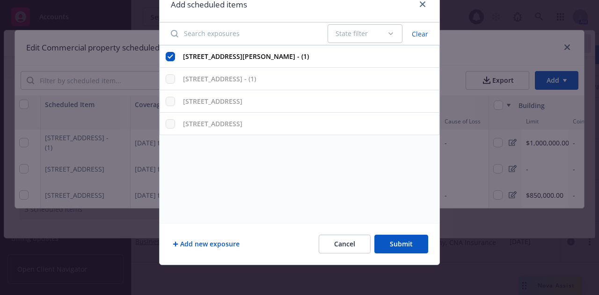
click at [390, 244] on button "Submit" at bounding box center [401, 244] width 54 height 19
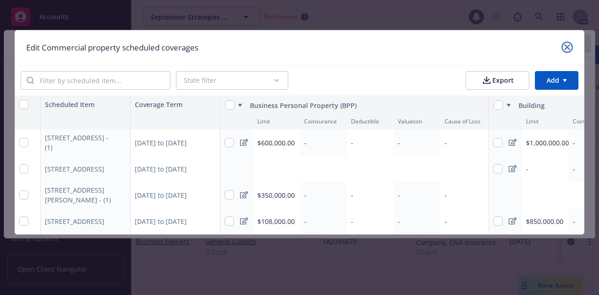
click at [567, 48] on icon "close" at bounding box center [568, 47] width 6 height 6
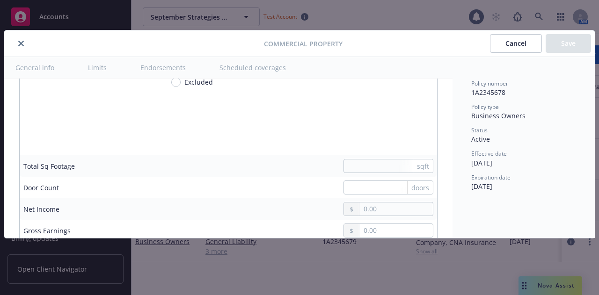
scroll to position [2436, 0]
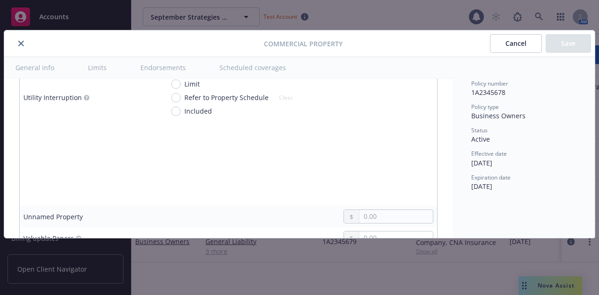
click at [20, 42] on icon "close" at bounding box center [21, 44] width 6 height 6
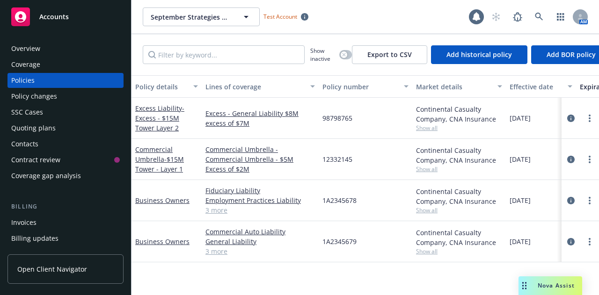
click at [221, 211] on link "3 more" at bounding box center [260, 210] width 110 height 10
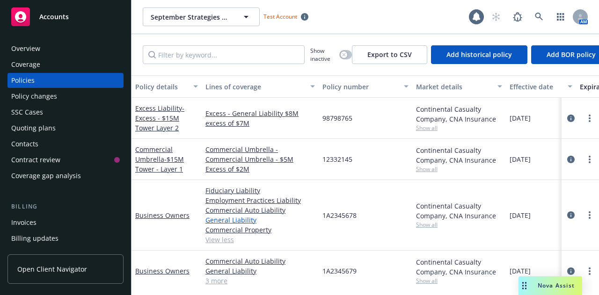
click at [220, 220] on link "General Liability" at bounding box center [260, 220] width 110 height 10
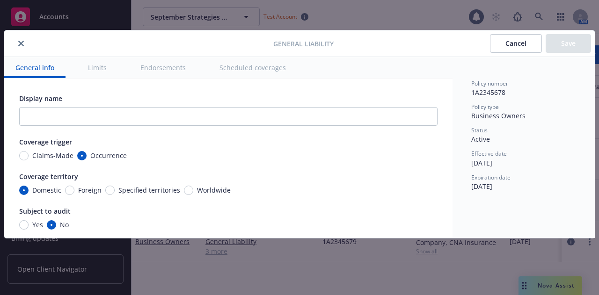
click at [224, 66] on button "Scheduled coverages" at bounding box center [252, 67] width 89 height 21
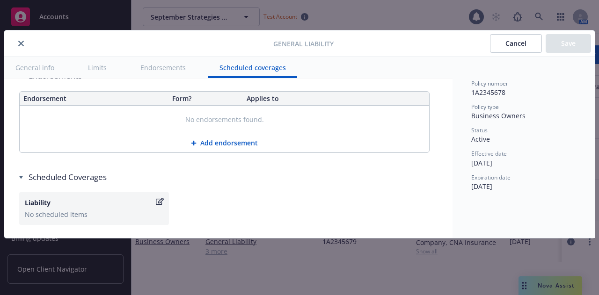
scroll to position [1224, 0]
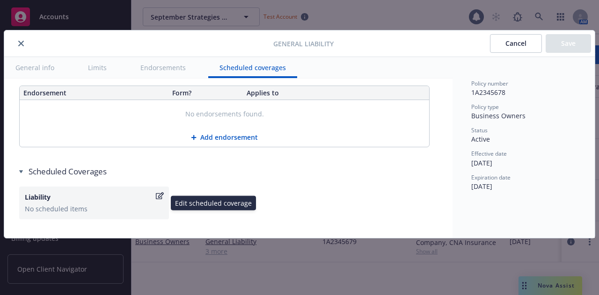
click at [90, 199] on div "Liability" at bounding box center [89, 197] width 129 height 10
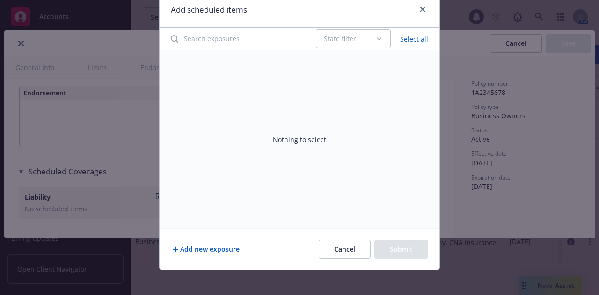
scroll to position [43, 0]
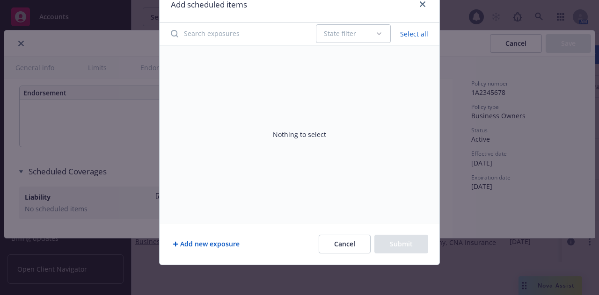
click at [214, 245] on button "Add new exposure" at bounding box center [206, 244] width 71 height 19
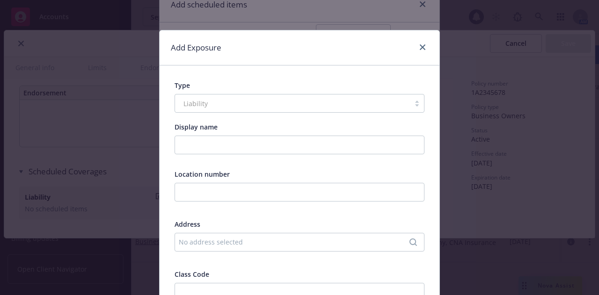
click at [216, 103] on div "Liability" at bounding box center [300, 103] width 250 height 19
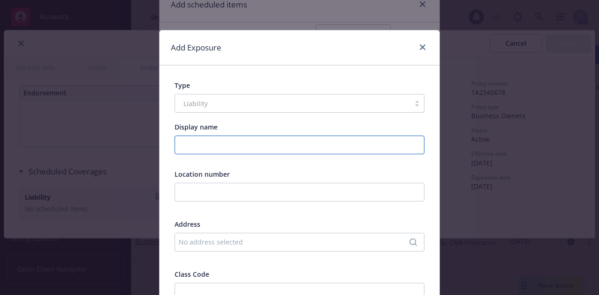
click at [219, 146] on input "Display name" at bounding box center [300, 145] width 250 height 19
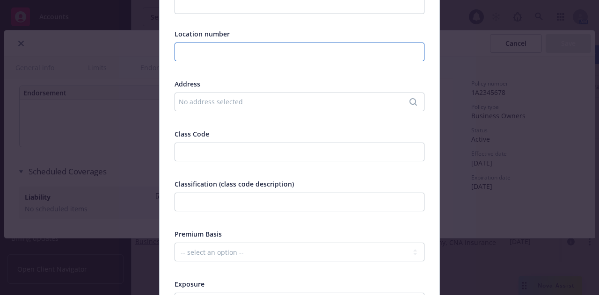
click at [221, 54] on input "text" at bounding box center [300, 52] width 250 height 19
click at [218, 99] on div "No address selected" at bounding box center [295, 102] width 232 height 10
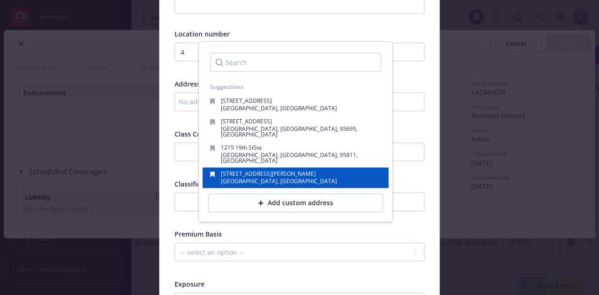
click at [258, 170] on span "[STREET_ADDRESS][PERSON_NAME]" at bounding box center [268, 174] width 95 height 8
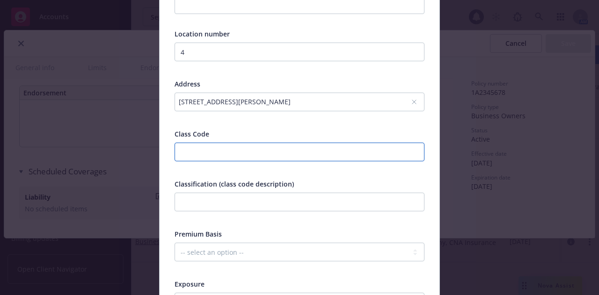
click at [244, 154] on input "number" at bounding box center [300, 152] width 250 height 19
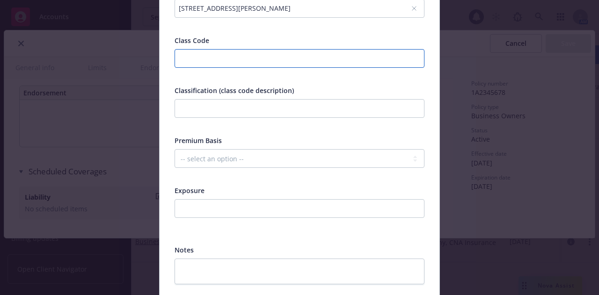
scroll to position [281, 0]
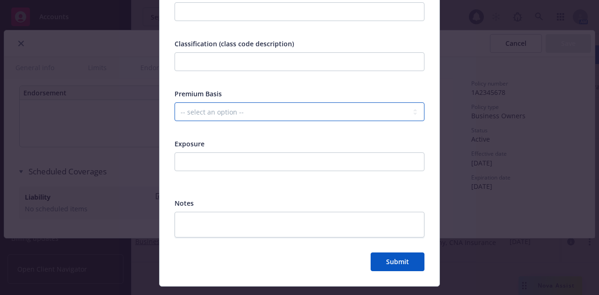
click at [240, 118] on select "-- select an option -- Revenue ($) Payroll ($) Square footage Headcount Unit Ac…" at bounding box center [300, 112] width 250 height 19
click at [175, 103] on select "-- select an option -- Revenue ($) Payroll ($) Square footage Headcount Unit Ac…" at bounding box center [300, 112] width 250 height 19
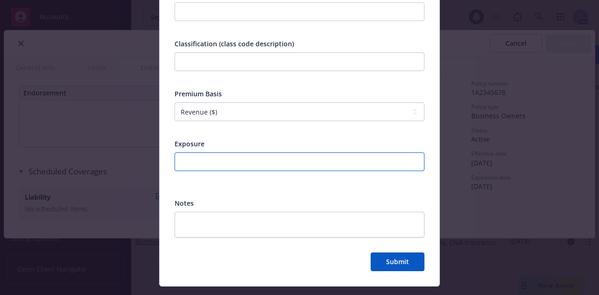
click at [220, 162] on input "number" at bounding box center [300, 162] width 250 height 19
click at [220, 139] on div "Location number 4 Address [STREET_ADDRESS][PERSON_NAME] Class Code Classificati…" at bounding box center [300, 36] width 250 height 295
click at [268, 190] on div "Display name Location number 4 Address [STREET_ADDRESS][PERSON_NAME] Class Code…" at bounding box center [300, 39] width 250 height 396
click at [191, 162] on input "1000000" at bounding box center [300, 162] width 250 height 19
click at [211, 199] on div "Notes" at bounding box center [300, 203] width 250 height 10
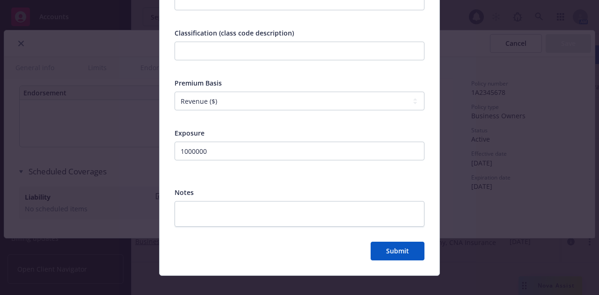
scroll to position [302, 0]
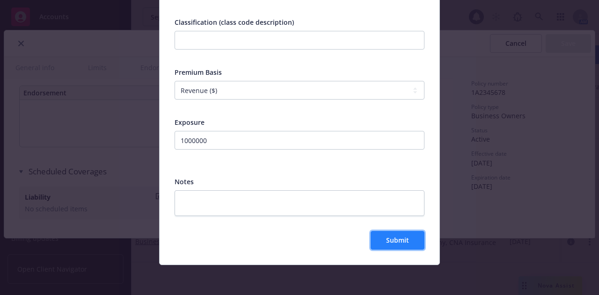
click at [381, 244] on button "Submit" at bounding box center [398, 240] width 54 height 19
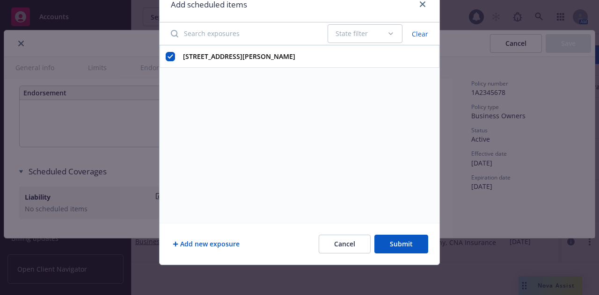
click at [389, 248] on button "Submit" at bounding box center [401, 244] width 54 height 19
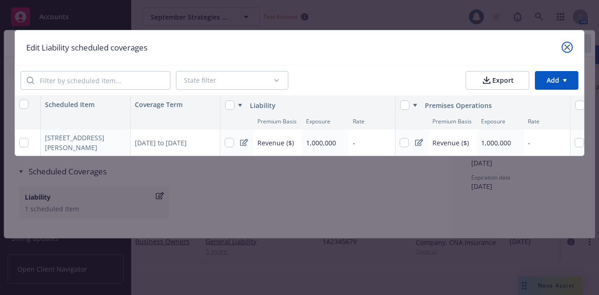
click at [568, 47] on icon "close" at bounding box center [568, 47] width 6 height 6
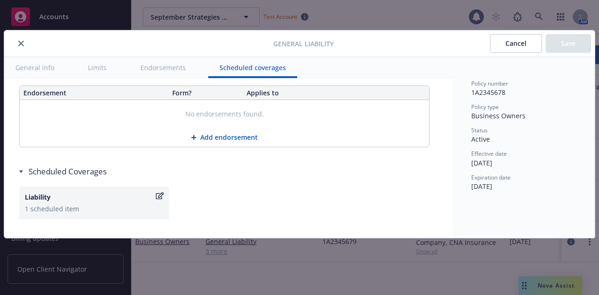
click at [241, 176] on div "Scheduled Coverages" at bounding box center [228, 171] width 418 height 11
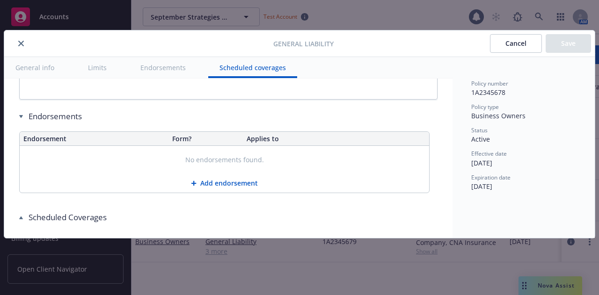
scroll to position [1178, 0]
click at [19, 44] on div at bounding box center [140, 43] width 265 height 11
click at [20, 43] on icon "close" at bounding box center [21, 44] width 6 height 6
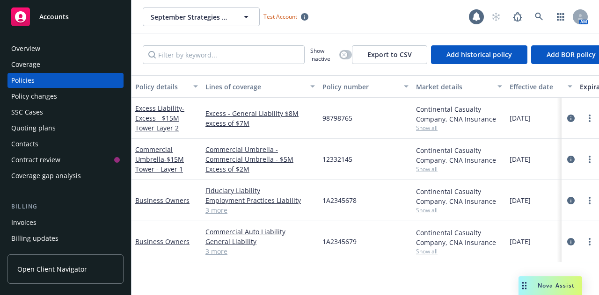
click at [57, 101] on div "Policy changes" at bounding box center [65, 96] width 109 height 15
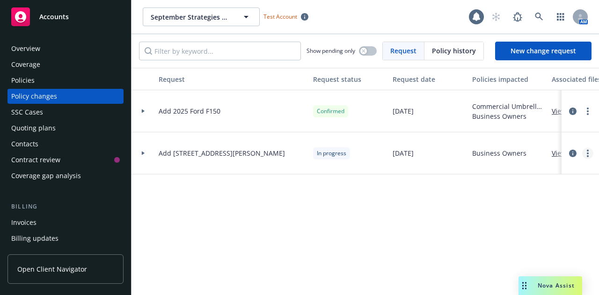
click at [588, 154] on circle "more" at bounding box center [588, 154] width 2 height 2
click at [503, 194] on link "Edit request summary" at bounding box center [513, 191] width 161 height 19
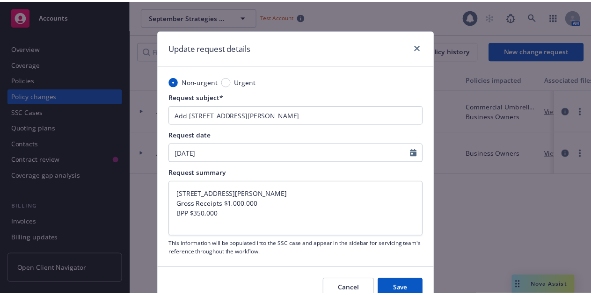
scroll to position [44, 0]
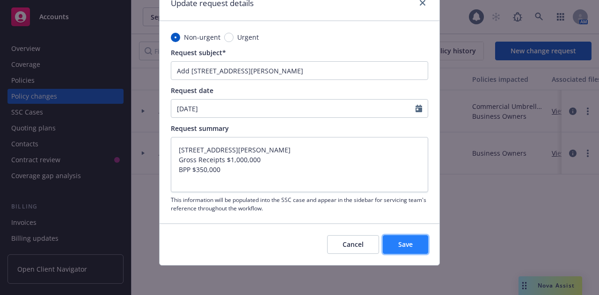
click at [405, 245] on span "Save" at bounding box center [405, 244] width 15 height 9
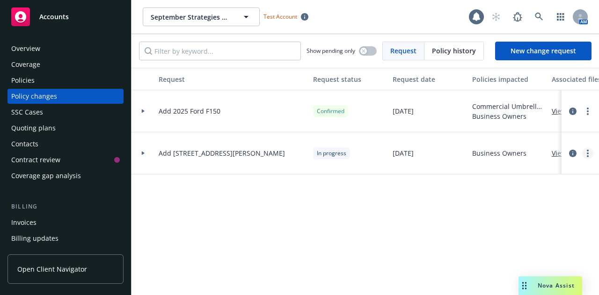
click at [586, 153] on link "more" at bounding box center [587, 153] width 11 height 11
click at [508, 229] on link "Resume workflow" at bounding box center [513, 229] width 161 height 19
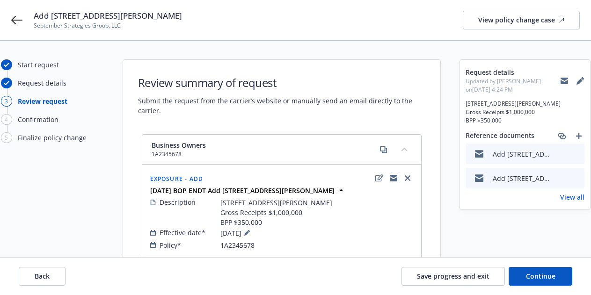
scroll to position [43, 0]
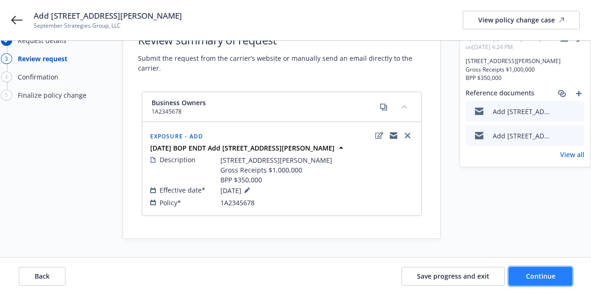
click at [550, 278] on span "Continue" at bounding box center [540, 276] width 29 height 9
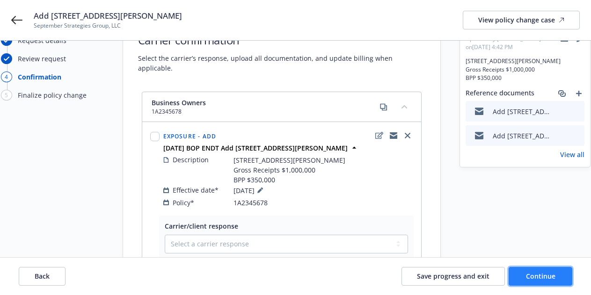
click at [554, 277] on span "Continue" at bounding box center [540, 276] width 29 height 9
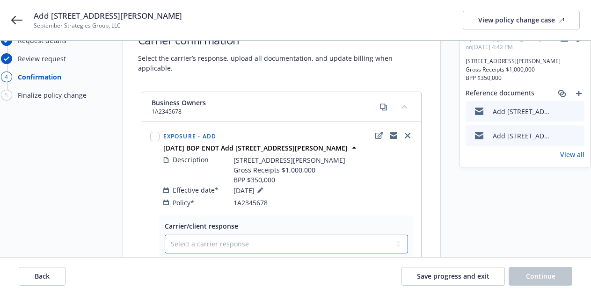
click at [256, 235] on select "Select a carrier response Accepted Accepted with revision No endorsement needed…" at bounding box center [286, 244] width 243 height 19
click at [165, 235] on select "Select a carrier response Accepted Accepted with revision No endorsement needed…" at bounding box center [286, 244] width 243 height 19
click at [242, 237] on select "Select a carrier response Accepted Accepted with revision No endorsement needed…" at bounding box center [286, 244] width 243 height 19
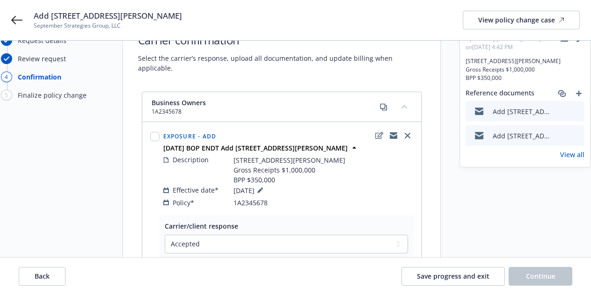
click at [432, 221] on div "Business Owners 1A2345678 Exposure - Add [DATE] BOP ENDT Add [STREET_ADDRESS][P…" at bounding box center [281, 255] width 317 height 327
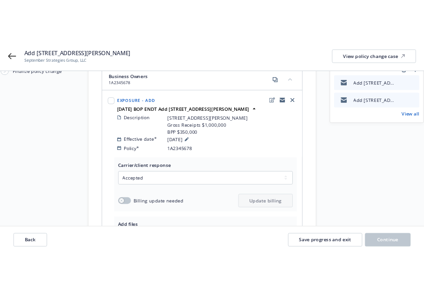
scroll to position [136, 0]
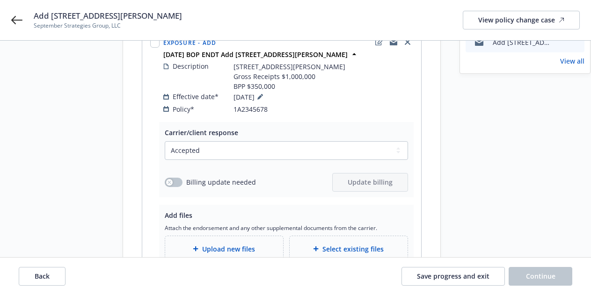
click at [7, 206] on div "Start request Request details Review request 4 Confirmation 5 Finalize policy c…" at bounding box center [52, 124] width 103 height 402
click at [231, 244] on span "Upload new files" at bounding box center [228, 249] width 53 height 10
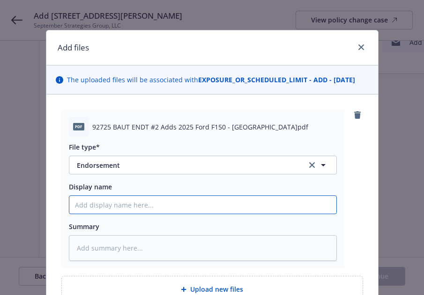
click at [155, 206] on input "Display name" at bounding box center [202, 205] width 267 height 18
drag, startPoint x: 144, startPoint y: 205, endPoint x: 205, endPoint y: 205, distance: 61.3
click at [205, 205] on input "Add [STREET_ADDRESS][PERSON_NAME] - request from INSD" at bounding box center [202, 205] width 267 height 18
click at [70, 206] on input "Add [STREET_ADDRESS][PERSON_NAME] - request from INSD" at bounding box center [202, 205] width 267 height 18
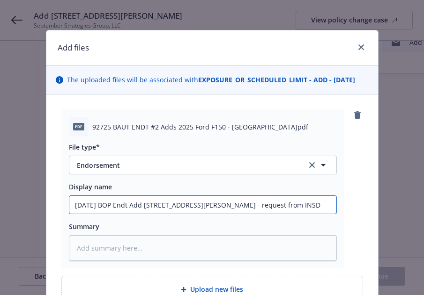
drag, startPoint x: 248, startPoint y: 206, endPoint x: 197, endPoint y: 206, distance: 51.0
click at [197, 206] on input "[DATE] BOP Endt Add [STREET_ADDRESS][PERSON_NAME] - request from INSD" at bounding box center [202, 205] width 267 height 18
click at [124, 205] on input "[DATE] BOP Endt Add [STREET_ADDRESS][PERSON_NAME]" at bounding box center [202, 205] width 267 height 18
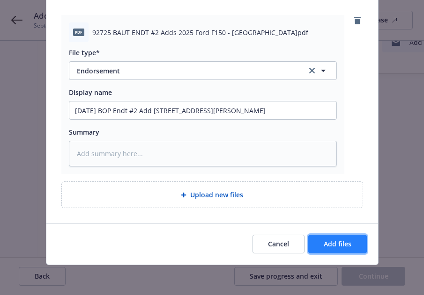
click at [340, 240] on span "Add files" at bounding box center [337, 244] width 28 height 9
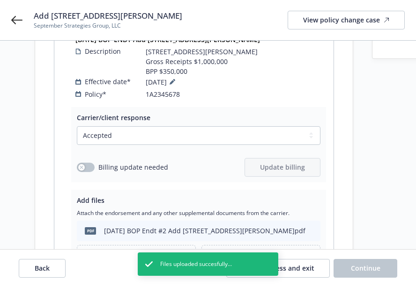
scroll to position [245, 0]
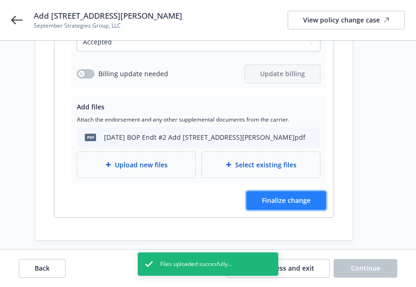
click at [283, 196] on span "Finalize change" at bounding box center [286, 200] width 49 height 9
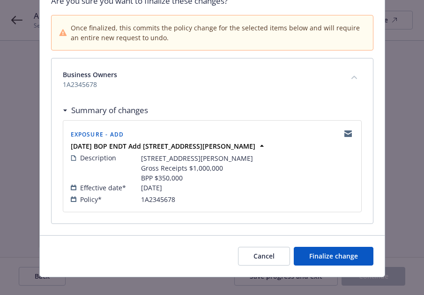
scroll to position [94, 0]
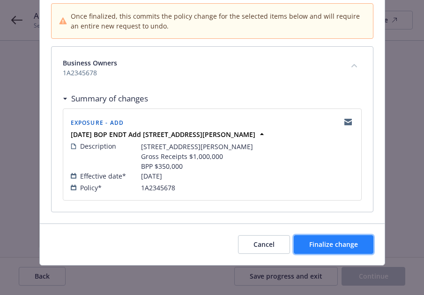
click at [323, 242] on span "Finalize change" at bounding box center [333, 244] width 49 height 9
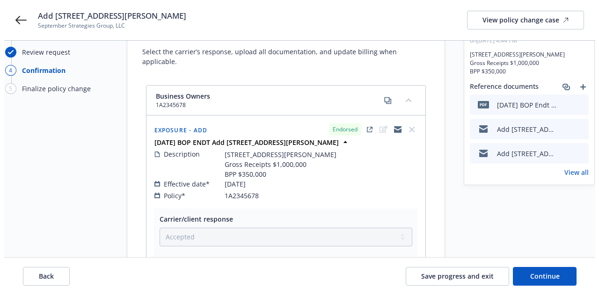
scroll to position [0, 0]
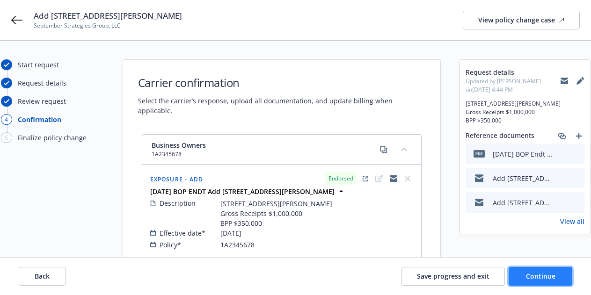
click at [557, 277] on button "Continue" at bounding box center [541, 276] width 64 height 19
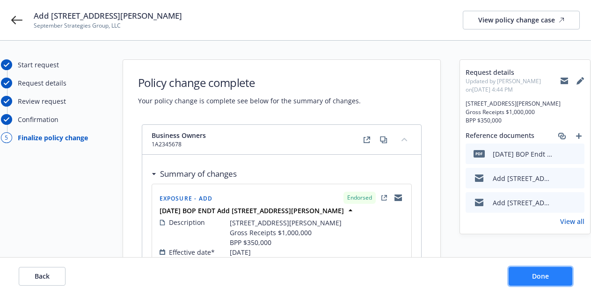
click at [545, 275] on span "Done" at bounding box center [540, 276] width 17 height 9
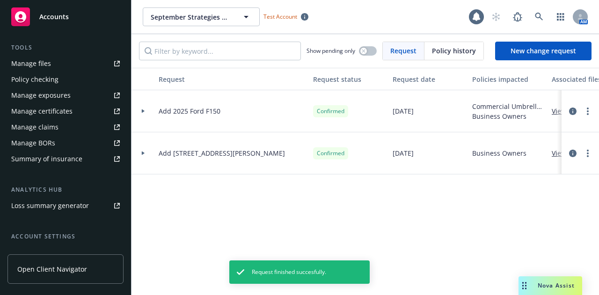
scroll to position [267, 0]
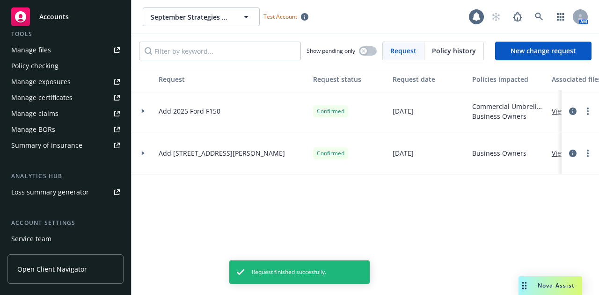
click at [34, 56] on div "Manage files" at bounding box center [31, 50] width 40 height 15
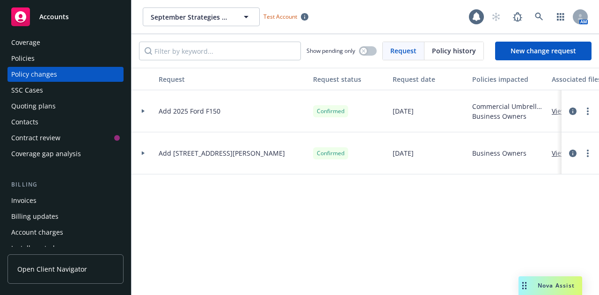
scroll to position [0, 0]
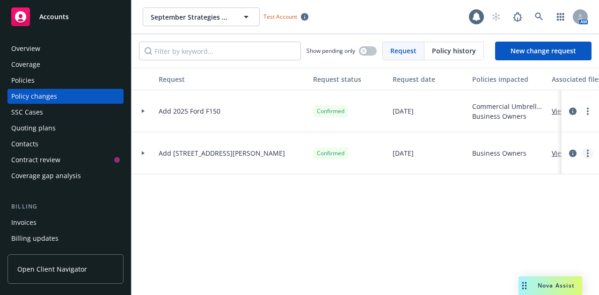
click at [587, 154] on icon "more" at bounding box center [588, 153] width 2 height 7
click at [477, 189] on link "Edit request summary" at bounding box center [513, 191] width 161 height 19
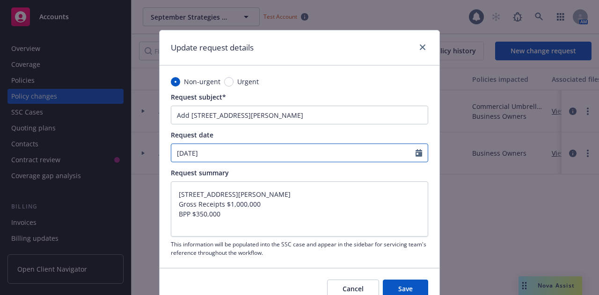
click at [186, 150] on input "[DATE]" at bounding box center [293, 153] width 244 height 18
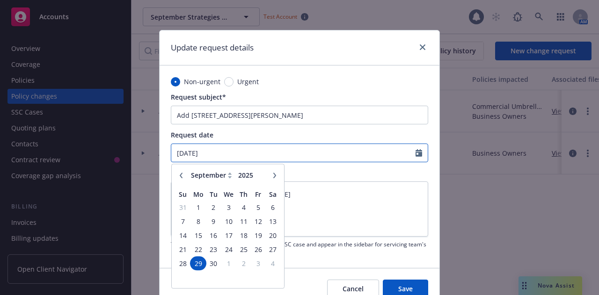
drag, startPoint x: 191, startPoint y: 152, endPoint x: 152, endPoint y: 152, distance: 38.4
click at [152, 152] on div "Update request details Non-urgent Urgent Request subject* Add [STREET_ADDRESS][…" at bounding box center [299, 147] width 599 height 295
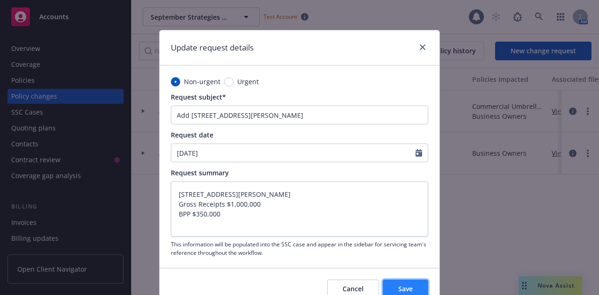
click at [400, 290] on span "Save" at bounding box center [405, 289] width 15 height 9
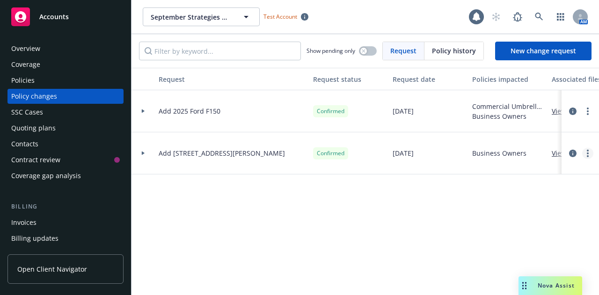
click at [587, 154] on link "more" at bounding box center [587, 153] width 11 height 11
click at [385, 193] on div "Request Request status Request date Policies impacted Associated files SSC case…" at bounding box center [366, 181] width 468 height 227
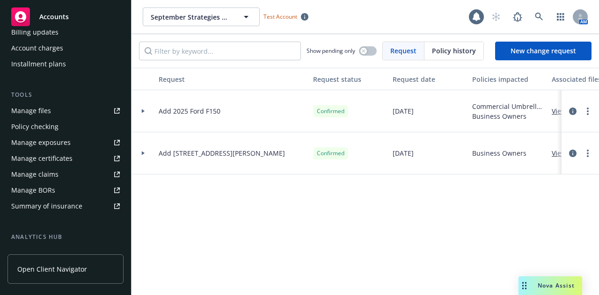
scroll to position [209, 0]
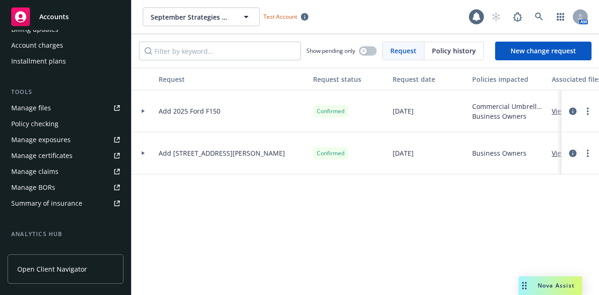
click at [37, 104] on div "Manage files" at bounding box center [31, 108] width 40 height 15
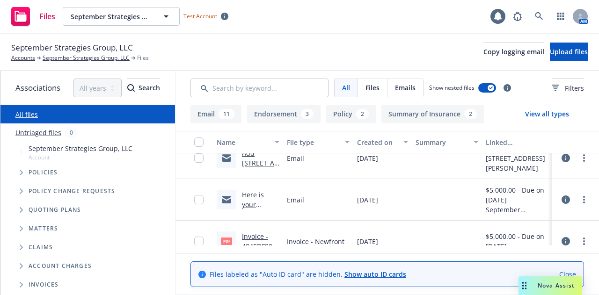
scroll to position [94, 0]
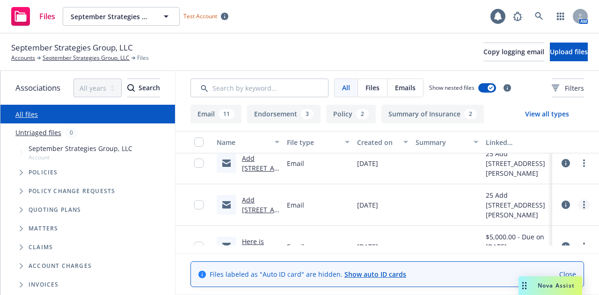
click at [585, 203] on icon "more" at bounding box center [584, 204] width 2 height 7
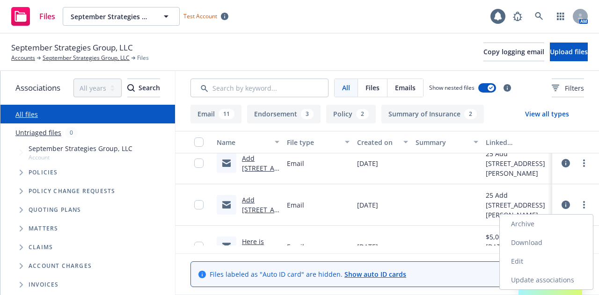
click at [524, 263] on link "Edit" at bounding box center [546, 261] width 93 height 19
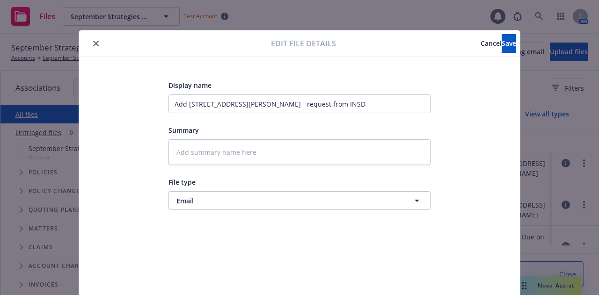
click at [481, 43] on span "Cancel" at bounding box center [491, 43] width 21 height 9
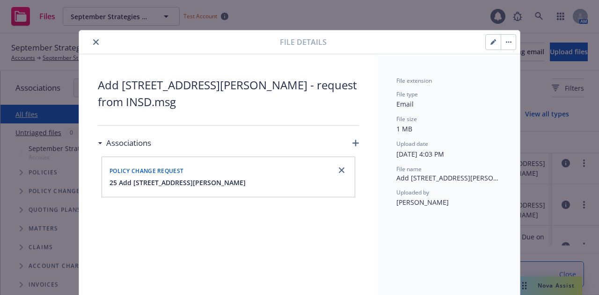
click at [93, 41] on icon "close" at bounding box center [96, 42] width 6 height 6
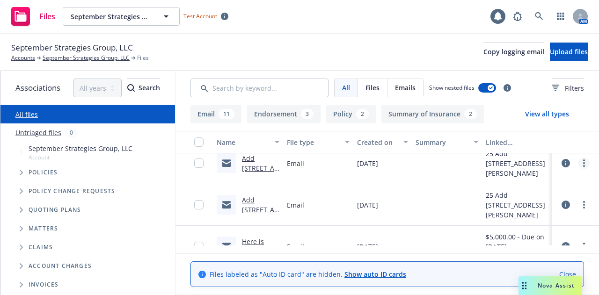
click at [587, 163] on link "more" at bounding box center [584, 163] width 11 height 11
click at [516, 224] on link "Edit" at bounding box center [546, 220] width 93 height 19
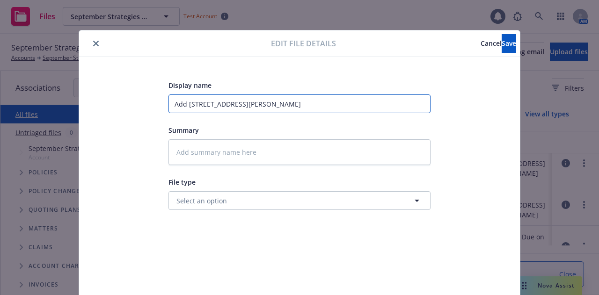
click at [171, 103] on input "Add [STREET_ADDRESS][PERSON_NAME]" at bounding box center [300, 104] width 262 height 19
click at [481, 46] on span "Cancel" at bounding box center [491, 43] width 21 height 9
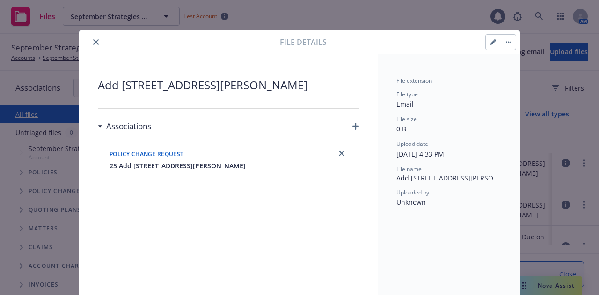
click at [93, 40] on icon "close" at bounding box center [96, 42] width 6 height 6
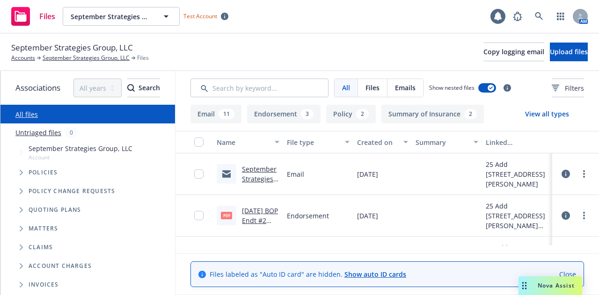
scroll to position [47, 0]
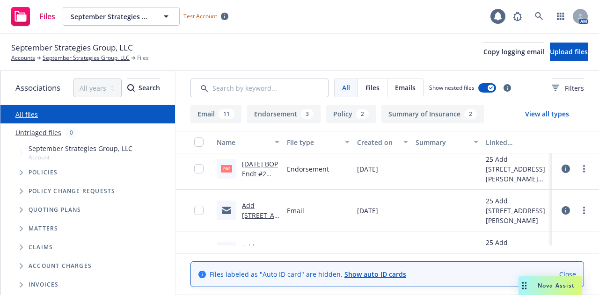
click at [265, 216] on link "Add [STREET_ADDRESS][PERSON_NAME]" at bounding box center [260, 225] width 37 height 48
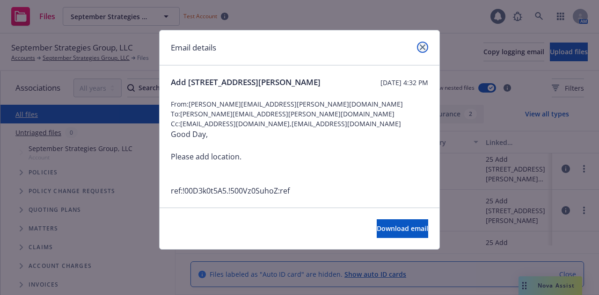
click at [418, 46] on link "close" at bounding box center [422, 47] width 11 height 11
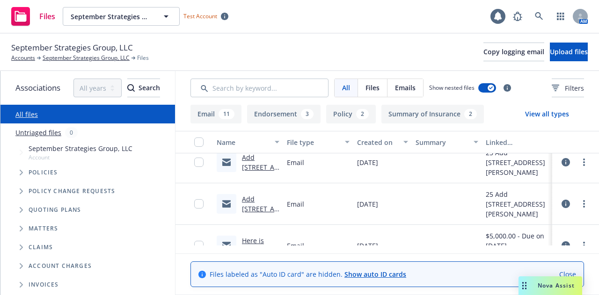
scroll to position [94, 0]
click at [585, 164] on icon "more" at bounding box center [584, 163] width 2 height 7
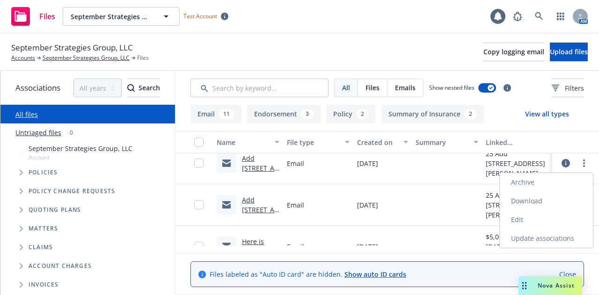
click at [535, 222] on link "Edit" at bounding box center [546, 220] width 93 height 19
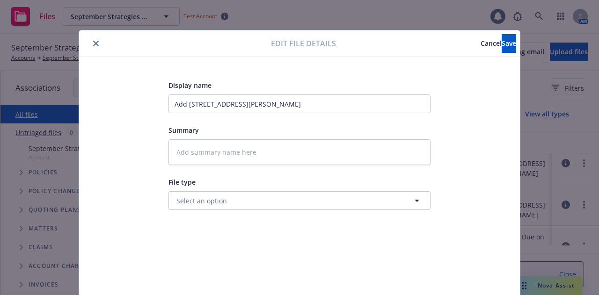
scroll to position [28, 0]
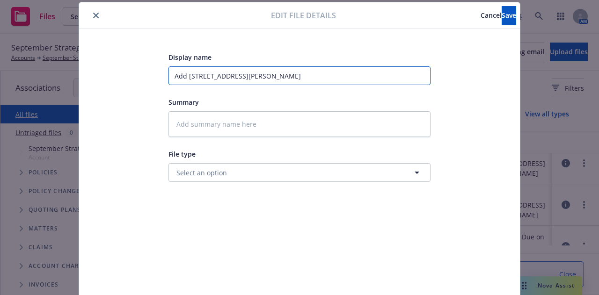
click at [170, 76] on input "Add [STREET_ADDRESS][PERSON_NAME]" at bounding box center [300, 75] width 262 height 19
type textarea "x"
type input "1Add 7303 Burleson Rd"
type textarea "x"
type input "1/Add 7303 Burleson Rd"
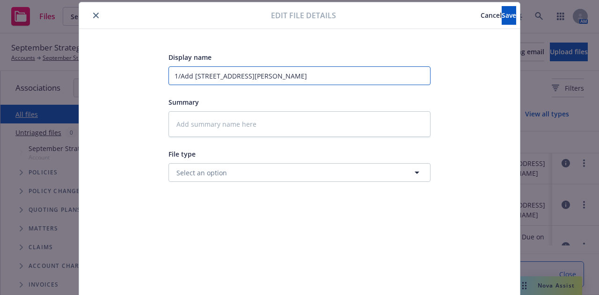
type textarea "x"
type input "1/1Add 7303 Burleson Rd"
type textarea "x"
type input "1/1/Add 7303 Burleson Rd"
type textarea "x"
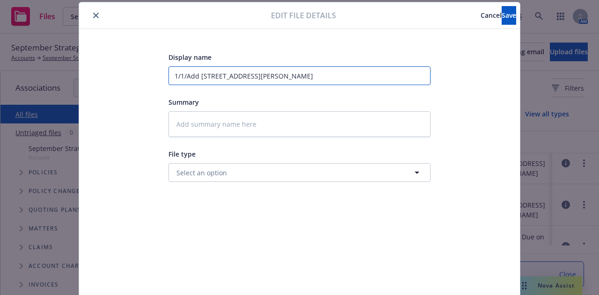
type input "1/1/2Add 7303 Burleson Rd"
type textarea "x"
type input "1/1/25Add 7303 Burleson Rd"
type textarea "x"
type input "1/1/25 Add 7303 Burleson Rd"
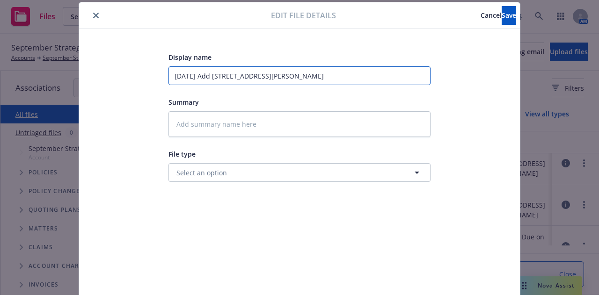
type textarea "x"
type input "1/1/25 BAdd 7303 Burleson Rd"
type textarea "x"
type input "1/1/25 BOAdd 7303 Burleson Rd"
type textarea "x"
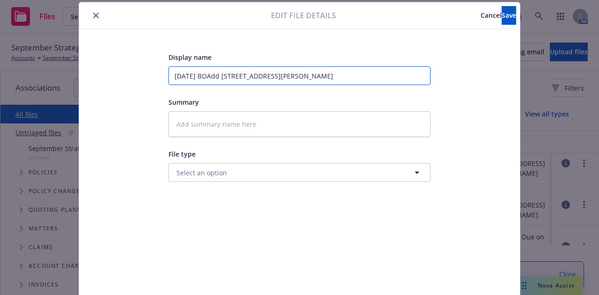
type input "1/1/25 BOPAdd 7303 Burleson Rd"
type textarea "x"
type input "1/1/25 BOP Add 7303 Burleson Rd"
type textarea "x"
type input "1/1/25 BOP EAdd 7303 Burleson Rd"
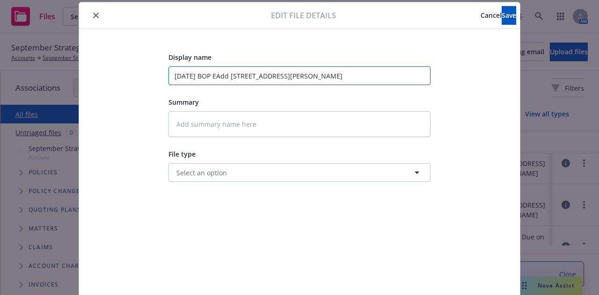
type textarea "x"
type input "1/1/25 BOP EnAdd 7303 Burleson Rd"
type textarea "x"
type input "1/1/25 BOP EndAdd 7303 Burleson Rd"
type textarea "x"
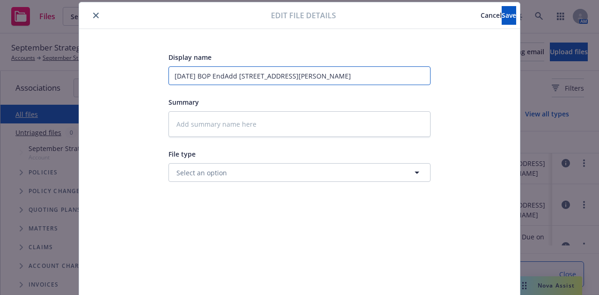
type input "1/1/25 BOP EndtAdd 7303 Burleson Rd"
type textarea "x"
type input "[DATE] BOP Endt Add [STREET_ADDRESS][PERSON_NAME]"
click at [337, 78] on input "[DATE] BOP Endt Add [STREET_ADDRESS][PERSON_NAME]" at bounding box center [300, 75] width 262 height 19
type textarea "x"
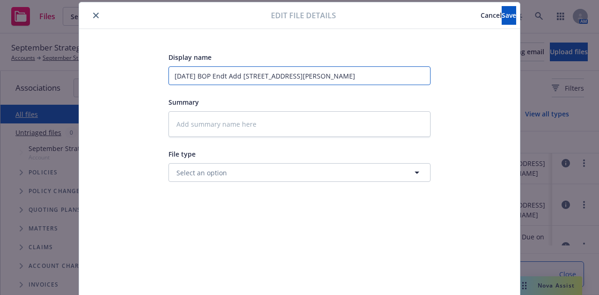
type input "[DATE] BOP Endt Add [STREET_ADDRESS][PERSON_NAME]"
type textarea "x"
type input "[DATE] BOP Endt Add [STREET_ADDRESS][PERSON_NAME] -"
type textarea "x"
type input "[DATE] BOP Endt Add [STREET_ADDRESS][PERSON_NAME] -"
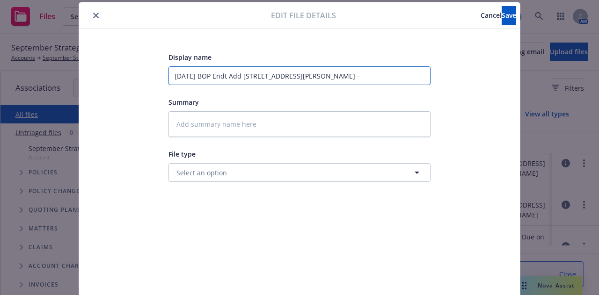
type textarea "x"
type input "1/1/25 BOP Endt Add 7303 Burleson Rd - r"
type textarea "x"
type input "1/1/25 BOP Endt Add 7303 Burleson Rd - re"
type textarea "x"
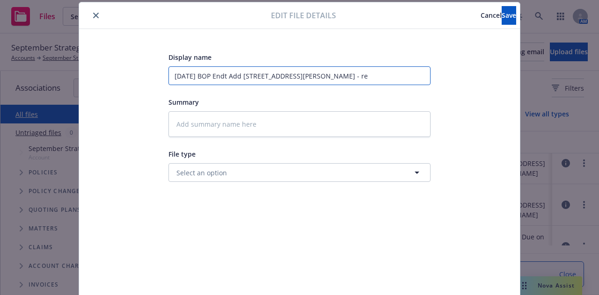
type input "1/1/25 BOP Endt Add 7303 Burleson Rd - req"
type textarea "x"
type input "1/1/25 BOP Endt Add 7303 Burleson Rd - req"
type textarea "x"
type input "1/1/25 BOP Endt Add 7303 Burleson Rd - req"
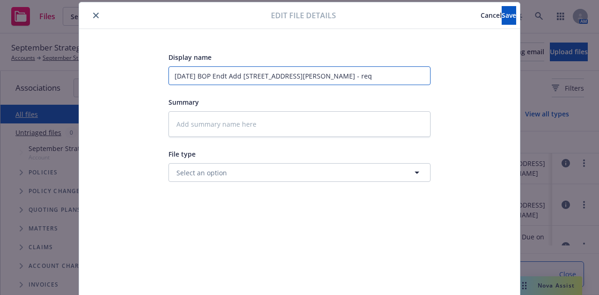
type textarea "x"
type input "1/1/25 BOP Endt Add 7303 Burleson Rd - requ"
type textarea "x"
type input "1/1/25 BOP Endt Add 7303 Burleson Rd - reque"
type textarea "x"
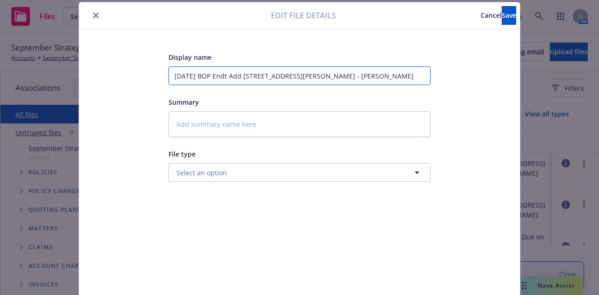
type input "1/1/25 BOP Endt Add 7303 Burleson Rd - reques"
type textarea "x"
type input "1/1/25 BOP Endt Add 7303 Burleson Rd - request"
type textarea "x"
type input "1/1/25 BOP Endt Add 7303 Burleson Rd - request"
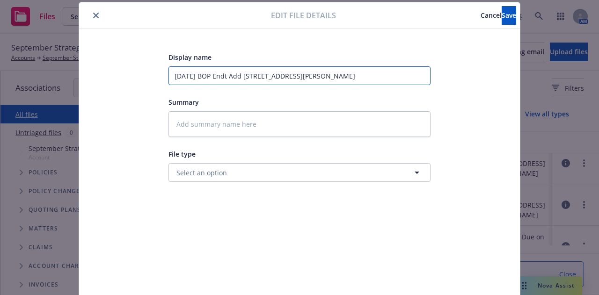
type textarea "x"
type input "1/1/25 BOP Endt Add 7303 Burleson Rd - request t"
type textarea "x"
type input "1/1/25 BOP Endt Add 7303 Burleson Rd - request to"
type textarea "x"
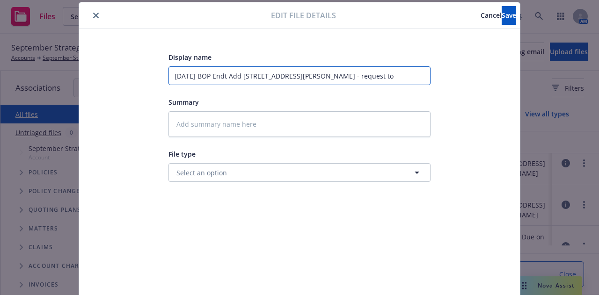
type input "1/1/25 BOP Endt Add 7303 Burleson Rd - request to"
type textarea "x"
type input "1/1/25 BOP Endt Add 7303 Burleson Rd - request to c"
type textarea "x"
type input "1/1/25 BOP Endt Add 7303 Burleson Rd - request to ca"
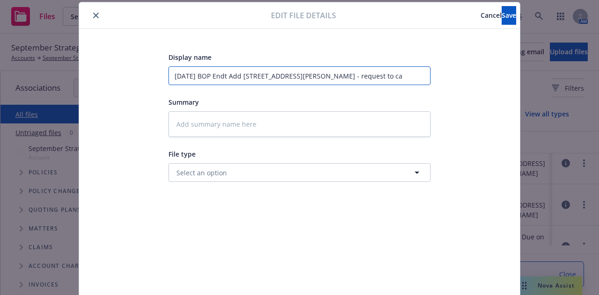
type textarea "x"
type input "1/1/25 BOP Endt Add 7303 Burleson Rd - request to car"
type textarea "x"
type input "1/1/25 BOP Endt Add 7303 Burleson Rd - request to carr"
type textarea "x"
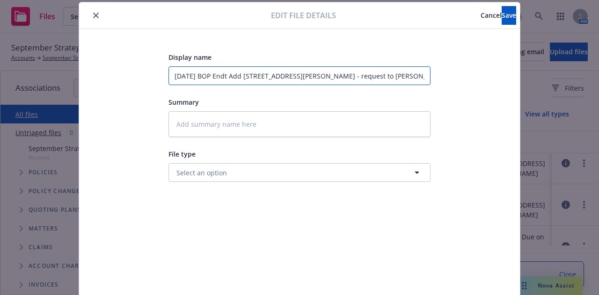
type input "1/1/25 BOP Endt Add 7303 Burleson Rd - request to carri"
type textarea "x"
type input "1/1/25 BOP Endt Add 7303 Burleson Rd - request to carrie"
type textarea "x"
type input "1/1/25 BOP Endt Add 7303 Burleson Rd - request to carrier"
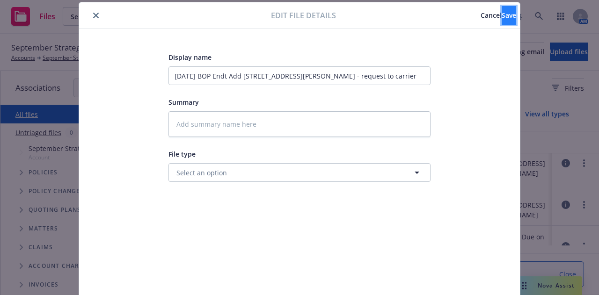
click at [502, 18] on button "Save" at bounding box center [509, 15] width 15 height 19
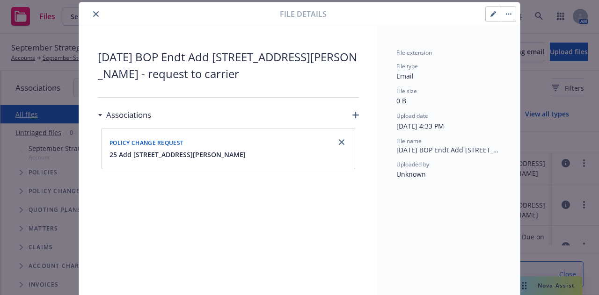
click at [93, 15] on icon "close" at bounding box center [96, 14] width 6 height 6
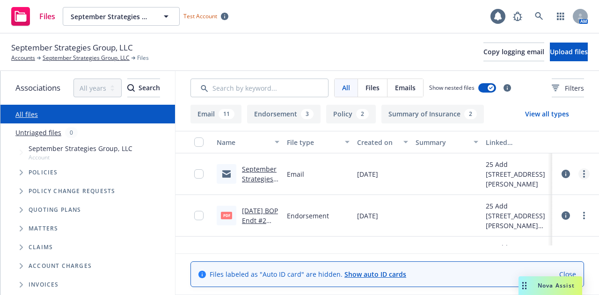
click at [585, 173] on link "more" at bounding box center [584, 174] width 11 height 11
click at [540, 228] on link "Edit" at bounding box center [546, 230] width 93 height 19
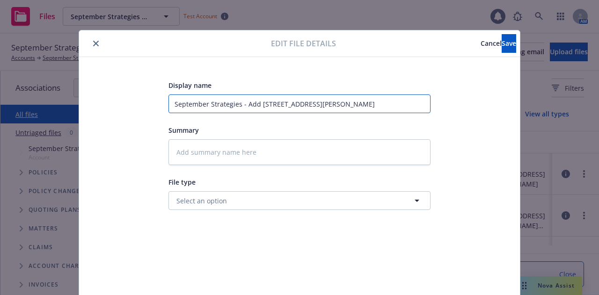
drag, startPoint x: 241, startPoint y: 104, endPoint x: 132, endPoint y: 105, distance: 108.6
click at [132, 105] on div "Display name September Strategies - Add 7303 Burleson Rd - Endorsement Summary …" at bounding box center [299, 220] width 403 height 281
type textarea "x"
type input "1Add 7303 Burleson Rd - Endorsement"
type textarea "x"
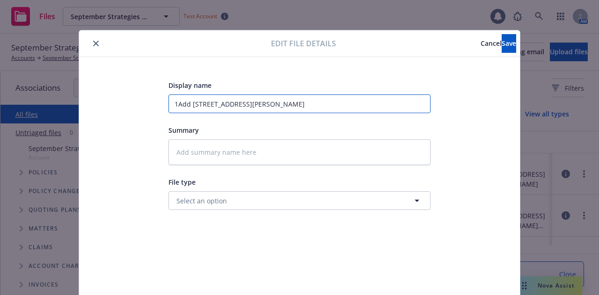
type input "1/Add 7303 Burleson Rd - Endorsement"
type textarea "x"
type input "1/1Add 7303 Burleson Rd - Endorsement"
type textarea "x"
type input "1/1/Add 7303 Burleson Rd - Endorsement"
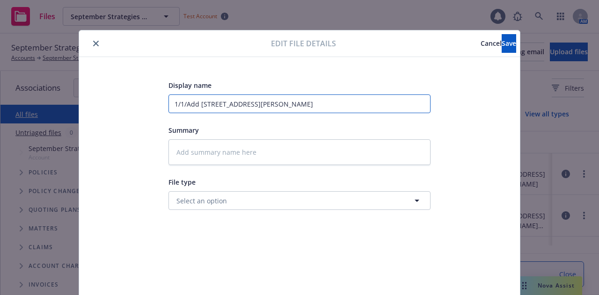
type textarea "x"
type input "1/1/2Add 7303 Burleson Rd - Endorsement"
type textarea "x"
type input "1/1/25Add 7303 Burleson Rd - Endorsement"
type textarea "x"
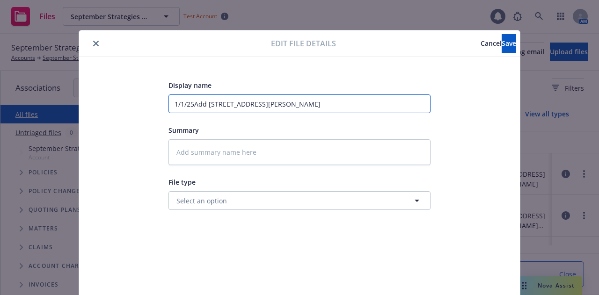
type input "1/1/25 Add 7303 Burleson Rd - Endorsement"
type textarea "x"
type input "1/1/25 BAdd 7303 Burleson Rd - Endorsement"
type textarea "x"
type input "1/1/25 BOAdd 7303 Burleson Rd - Endorsement"
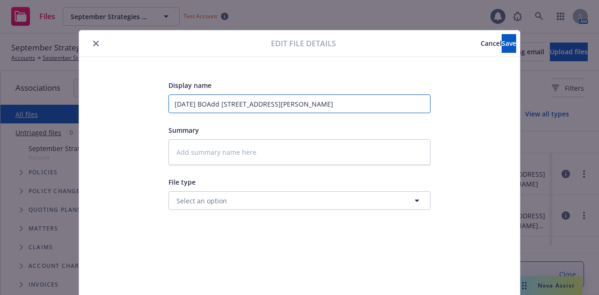
type textarea "x"
type input "1/1/25 BOPAdd 7303 Burleson Rd - Endorsement"
type textarea "x"
type input "1/1/25 BOP Add 7303 Burleson Rd - Endorsement"
type textarea "x"
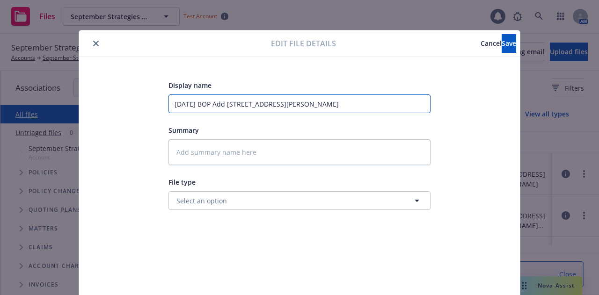
type input "1/1/25 BOP EAdd 7303 Burleson Rd - Endorsement"
type textarea "x"
type input "1/1/25 BOP EnAdd 7303 Burleson Rd - Endorsement"
type textarea "x"
type input "1/1/25 BOP EndAdd 7303 Burleson Rd - Endorsement"
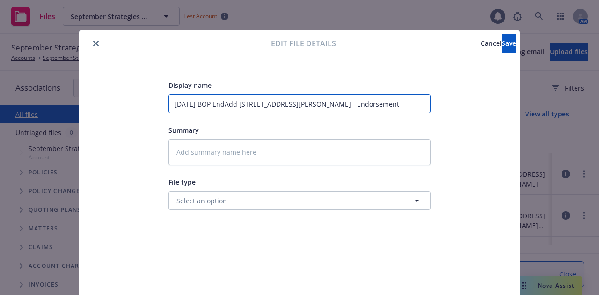
type textarea "x"
type input "1/1/25 BOP EndtAdd 7303 Burleson Rd - Endorsement"
type textarea "x"
type input "1/1/25 BOP Endt Add 7303 Burleson Rd - Endorsement"
type textarea "x"
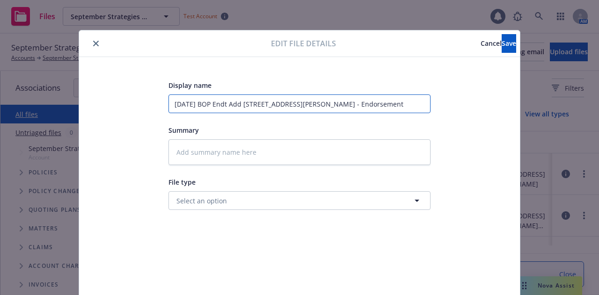
type input "1/1/25 BOP EndtAdd 7303 Burleson Rd - Endorsement"
type textarea "x"
type input "1/1/25 BOP EndAdd 7303 Burleson Rd - Endorsement"
type textarea "x"
type input "1/1/25 BOP EnAdd 7303 Burleson Rd - Endorsement"
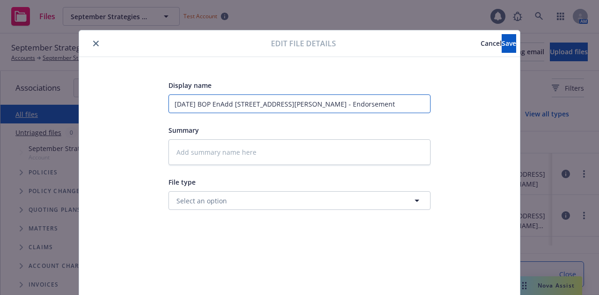
type textarea "x"
type input "1/1/25 BOP EAdd 7303 Burleson Rd - Endorsement"
type textarea "x"
type input "1/1/25 BOP ENAdd 7303 Burleson Rd - Endorsement"
type textarea "x"
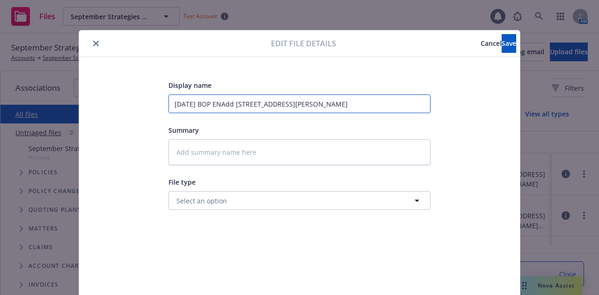
type input "1/1/25 BOP ENDAdd 7303 Burleson Rd - Endorsement"
type textarea "x"
type input "1/1/25 BOP ENDTAdd 7303 Burleson Rd - Endorsement"
type textarea "x"
type input "1/1/25 BOP ENDT Add 7303 Burleson Rd - Endorsement"
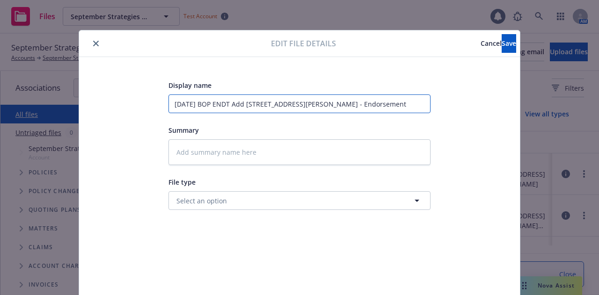
drag, startPoint x: 343, startPoint y: 104, endPoint x: 300, endPoint y: 103, distance: 43.1
click at [300, 103] on input "1/1/25 BOP ENDT Add 7303 Burleson Rd - Endorsement" at bounding box center [300, 104] width 262 height 19
click at [351, 105] on input "1/1/25 BOP ENDT Add 7303 Burleson Rd - Endorsement" at bounding box center [300, 104] width 262 height 19
type textarea "x"
type input "1/1/25 BOP ENDT Add 7303 Burleson Rd - Endorsement"
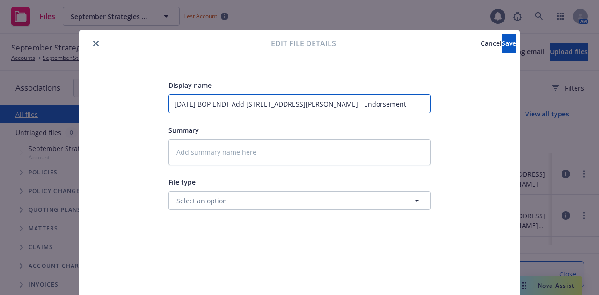
type textarea "x"
type input "1/1/25 BOP ENDT Add 7303 Burleson Rd - Endorsement T"
type textarea "x"
type input "1/1/25 BOP ENDT Add 7303 Burleson Rd - Endorsement TO"
type textarea "x"
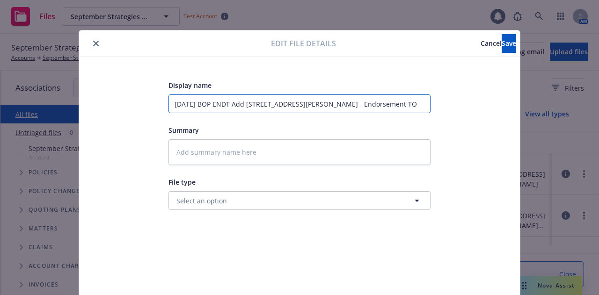
type input "1/1/25 BOP ENDT Add 7303 Burleson Rd - Endorsement TO"
type textarea "x"
type input "1/1/25 BOP ENDT Add 7303 Burleson Rd - Endorsement TO"
type textarea "x"
type input "1/1/25 BOP ENDT Add 7303 Burleson Rd - Endorsement T"
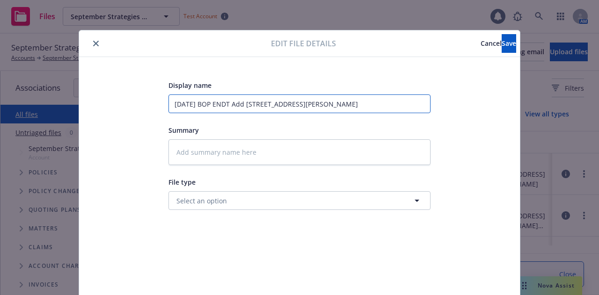
type textarea "x"
type input "1/1/25 BOP ENDT Add 7303 Burleson Rd - Endorsement"
type textarea "x"
type input "1/1/25 BOP ENDT Add 7303 Burleson Rd - Endorsement t"
type textarea "x"
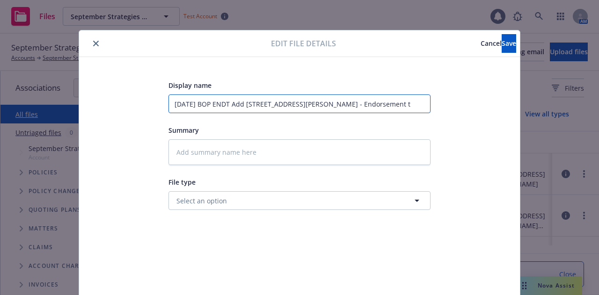
type input "1/1/25 BOP ENDT Add 7303 Burleson Rd - Endorsement to"
type textarea "x"
type input "1/1/25 BOP ENDT Add 7303 Burleson Rd - Endorsement to"
type textarea "x"
type input "1/1/25 BOP ENDT Add 7303 Burleson Rd - Endorsement to I"
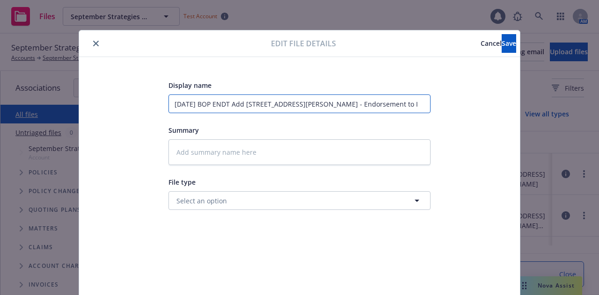
type textarea "x"
type input "1/1/25 BOP ENDT Add 7303 Burleson Rd - Endorsement to IN"
type textarea "x"
type input "1/1/25 BOP ENDT Add 7303 Burleson Rd - Endorsement to INS"
type textarea "x"
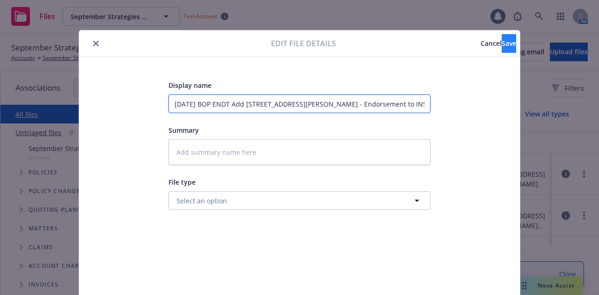
type input "1/1/25 BOP ENDT Add 7303 Burleson Rd - Endorsement to INSD"
click at [502, 47] on span "Save" at bounding box center [509, 43] width 15 height 9
type textarea "x"
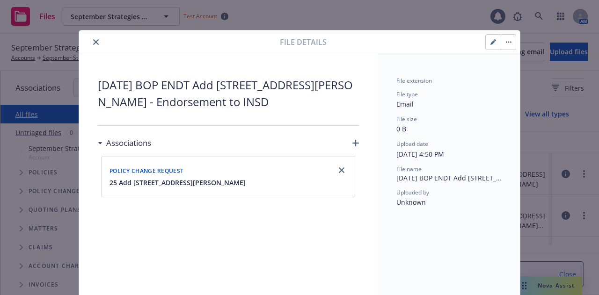
click at [93, 42] on icon "close" at bounding box center [96, 42] width 6 height 6
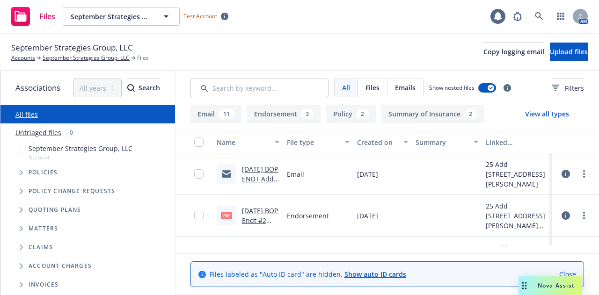
click at [340, 51] on div "September Strategies Group, LLC Accounts September Strategies Group, LLC Files …" at bounding box center [299, 52] width 577 height 21
click at [290, 52] on div "September Strategies Group, LLC Accounts September Strategies Group, LLC Files …" at bounding box center [299, 52] width 577 height 21
click at [285, 51] on div "September Strategies Group, LLC Accounts September Strategies Group, LLC Files …" at bounding box center [299, 52] width 577 height 21
